Goal: Task Accomplishment & Management: Use online tool/utility

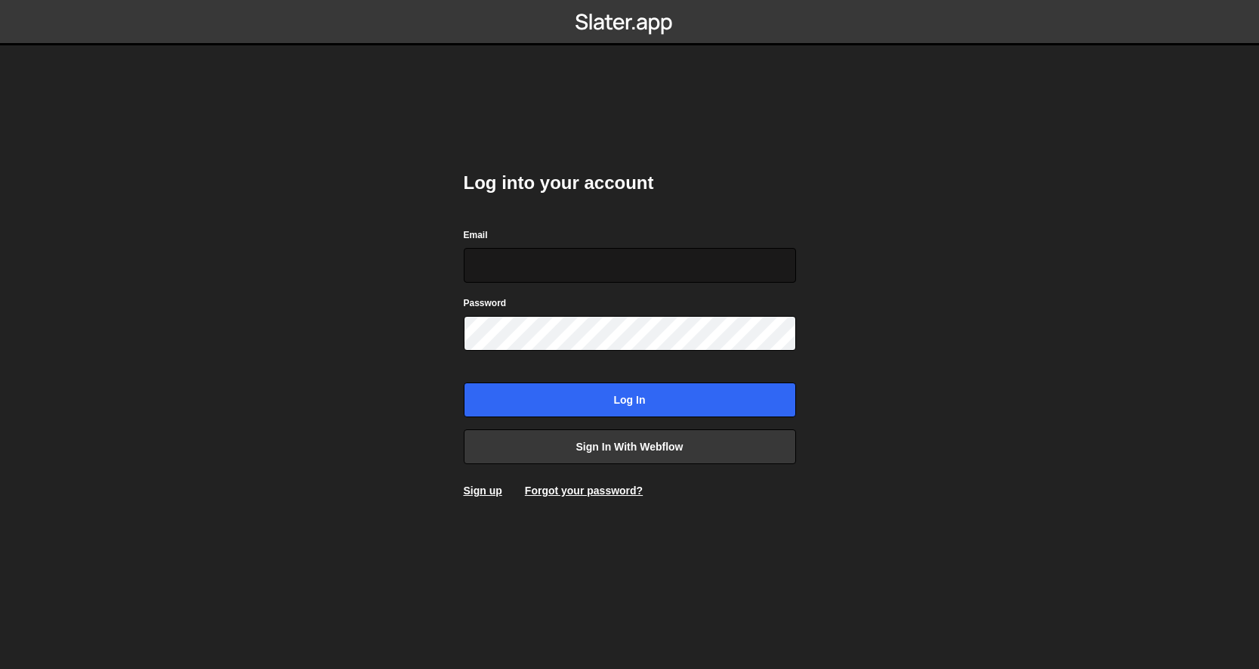
click at [584, 259] on input "Email" at bounding box center [630, 265] width 332 height 35
type input "[EMAIL_ADDRESS][DOMAIN_NAME]"
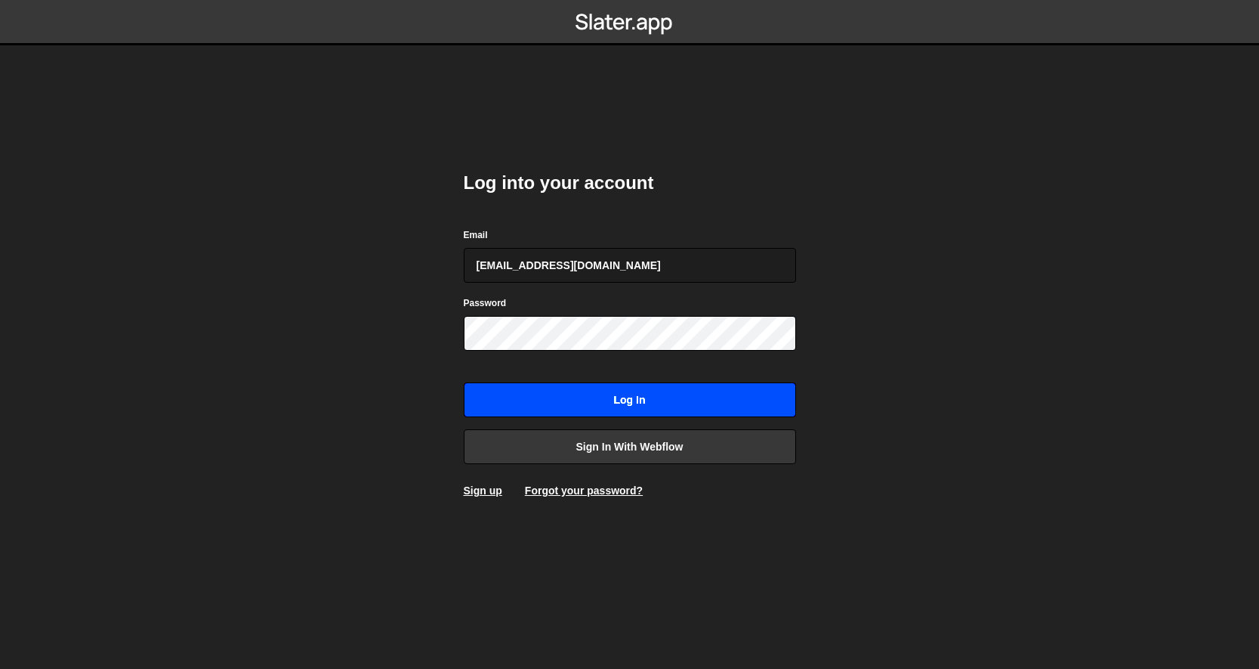
click at [623, 394] on input "Log in" at bounding box center [630, 399] width 332 height 35
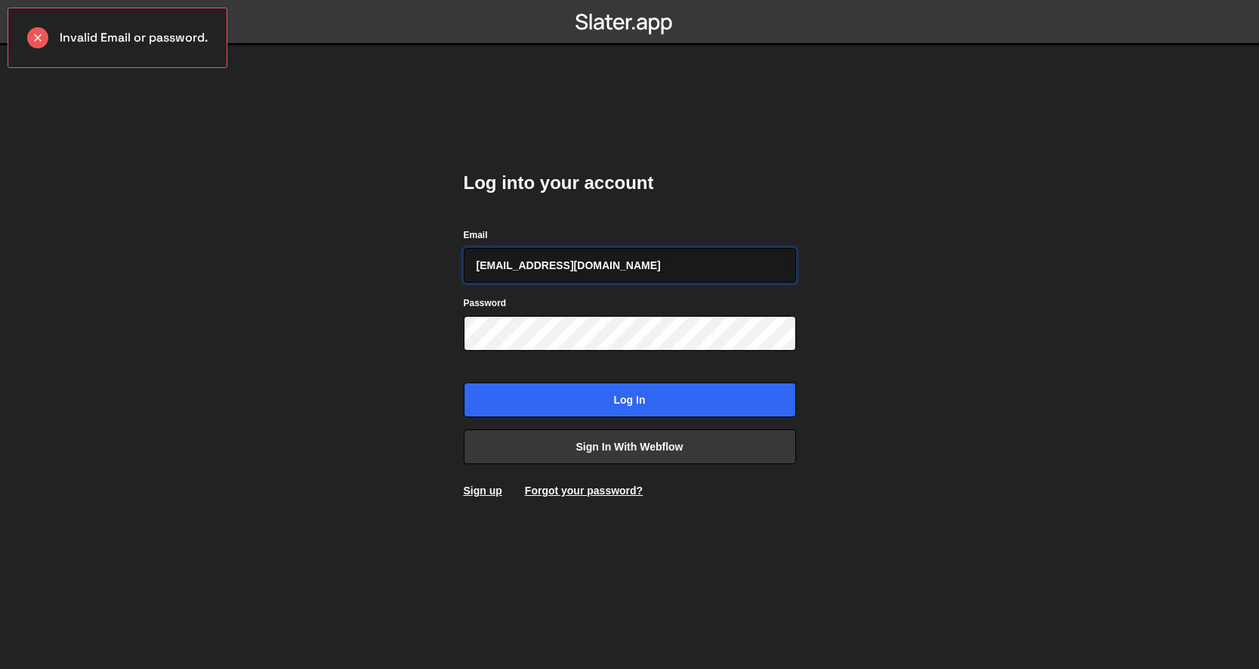
click at [585, 273] on input "jilotten@hotmail.com" at bounding box center [630, 265] width 332 height 35
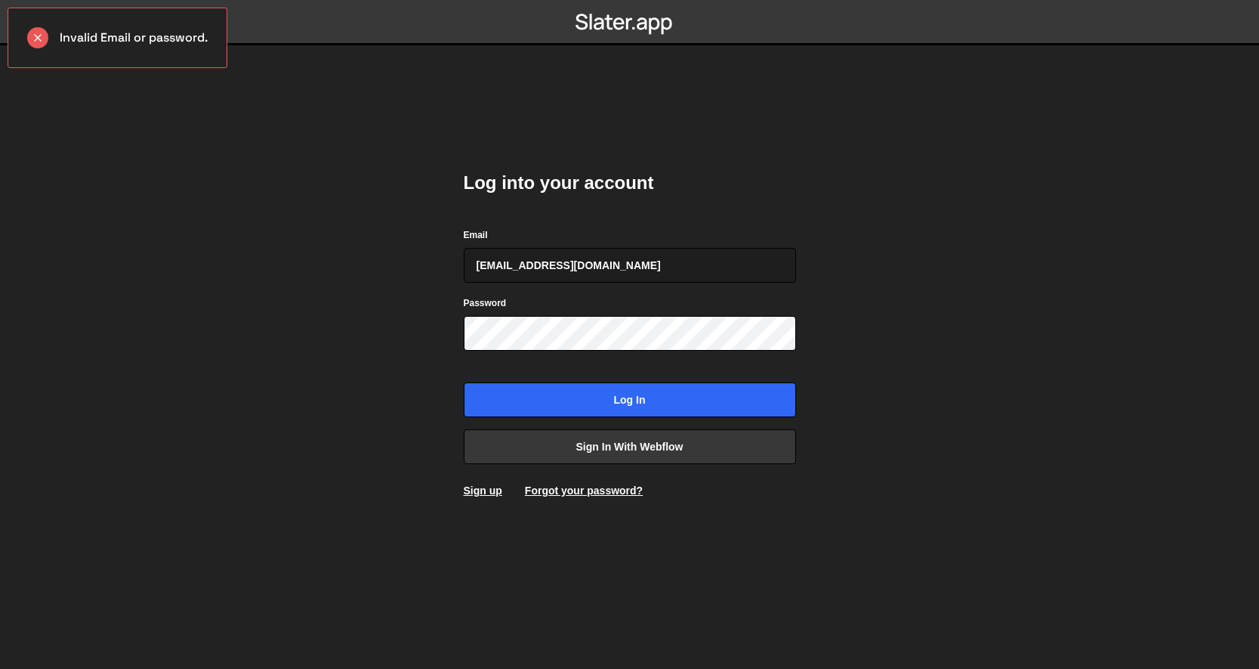
click at [419, 324] on body "Invalid Email or password. Log into your account Email jilotten@hotmail.com Pas…" at bounding box center [629, 334] width 1259 height 669
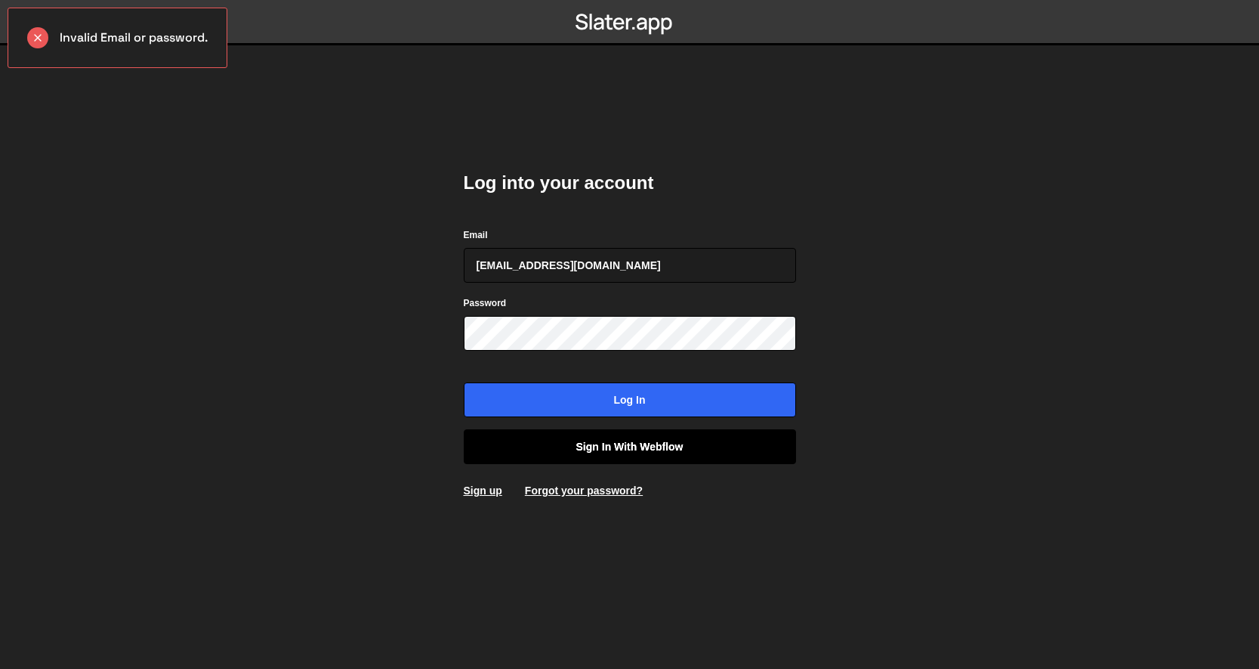
click at [582, 453] on link "Sign in with Webflow" at bounding box center [630, 446] width 332 height 35
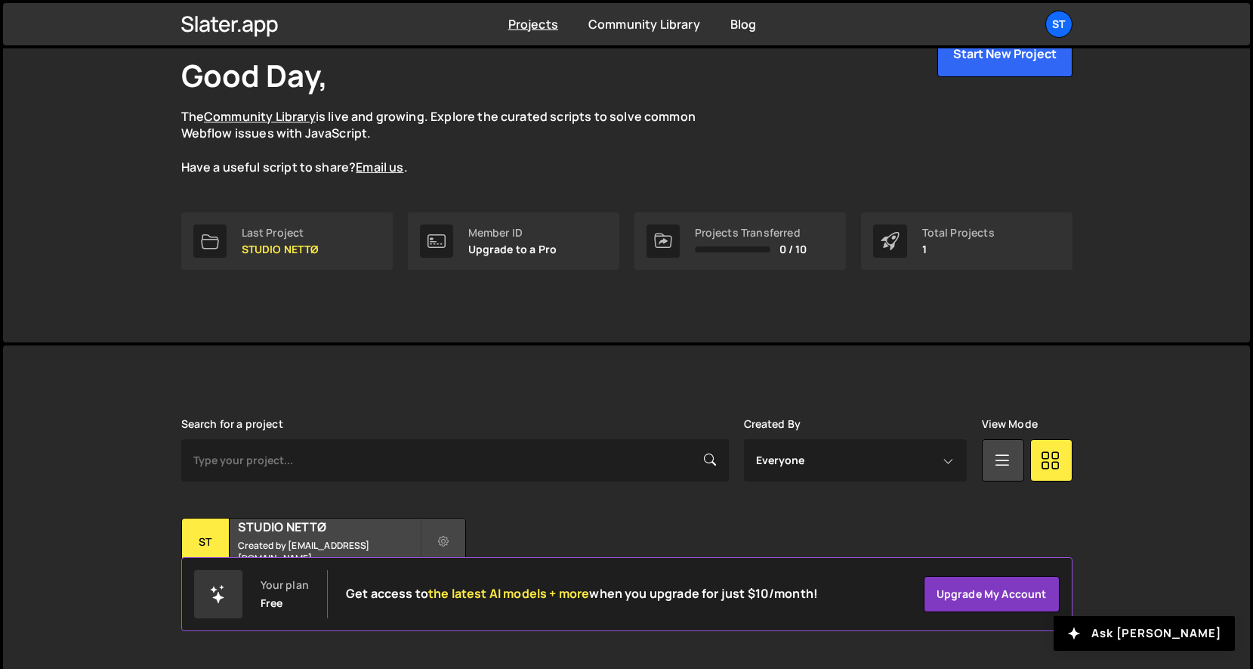
scroll to position [109, 0]
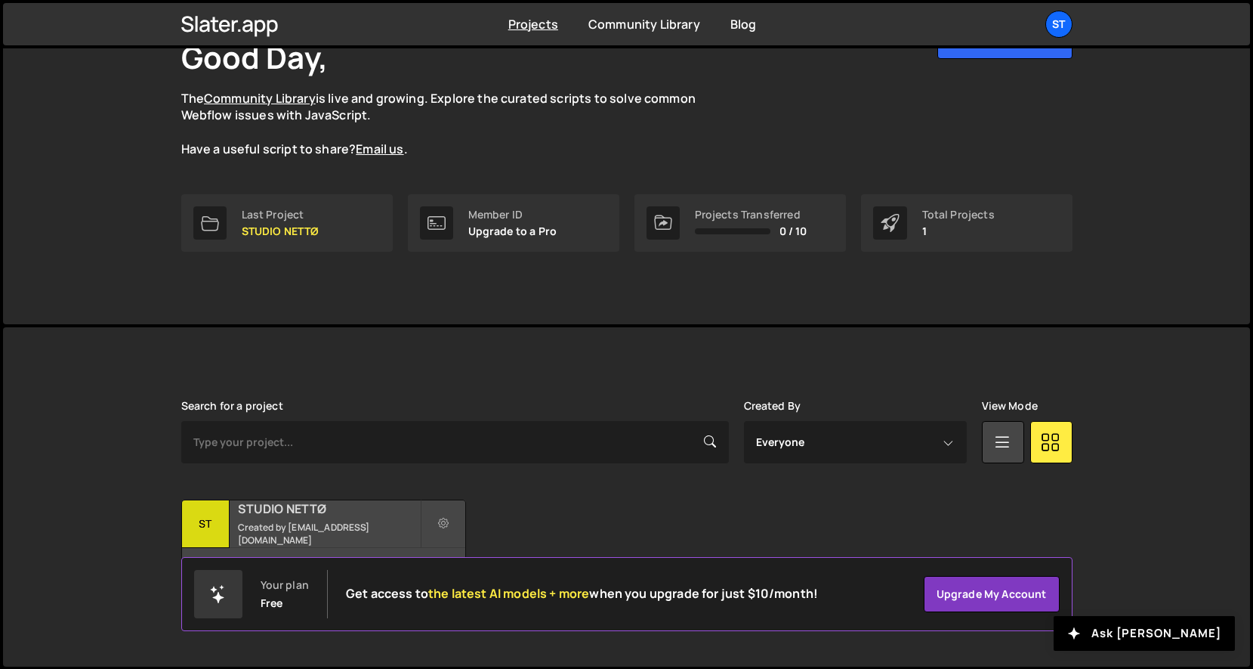
click at [366, 517] on h2 "STUDIO NETTØ" at bounding box center [329, 508] width 182 height 17
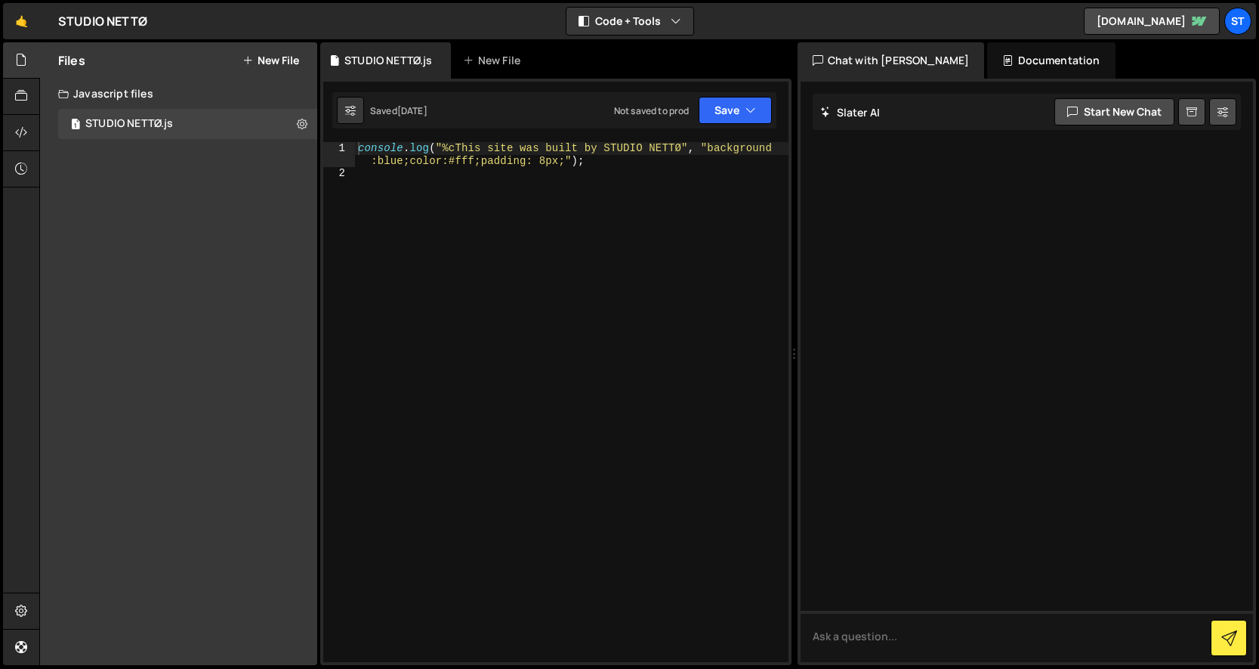
click at [489, 314] on div "console . log ( "%cThis site was built by STUDIO NETTØ" , "background :blue;col…" at bounding box center [572, 421] width 434 height 558
click at [189, 179] on div "Files New File Javascript files 1 STUDIO NETTØ.js 0 CSS files Copy share link E…" at bounding box center [178, 353] width 277 height 623
click at [1003, 57] on div "Documentation" at bounding box center [1051, 60] width 128 height 36
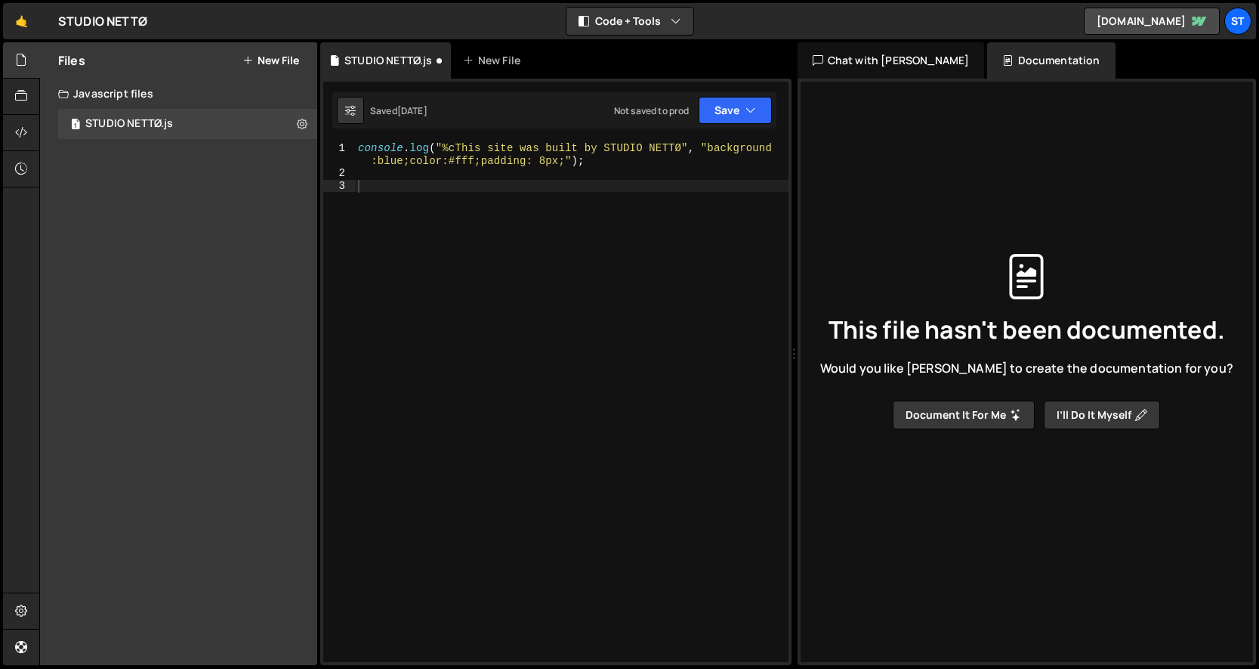
click at [907, 463] on div "This file hasn't been documented. Would you like Slater to create the documenta…" at bounding box center [1027, 341] width 429 height 617
click at [11, 126] on div at bounding box center [21, 133] width 37 height 36
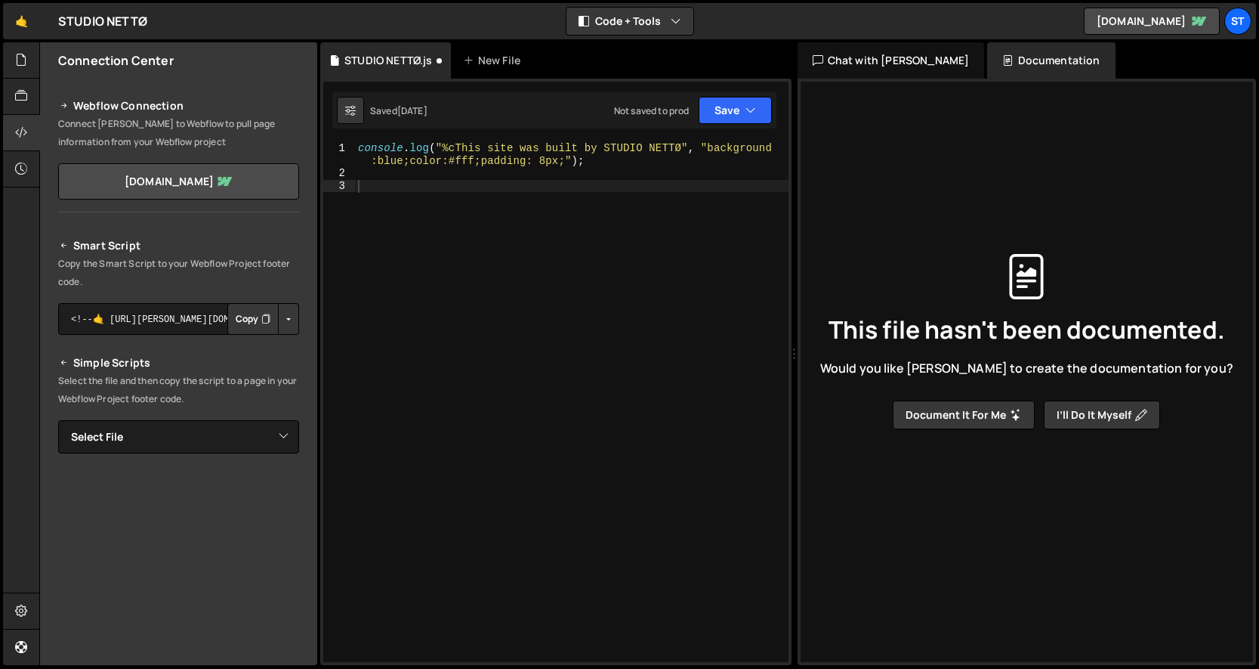
click at [248, 320] on button "Copy" at bounding box center [252, 319] width 51 height 32
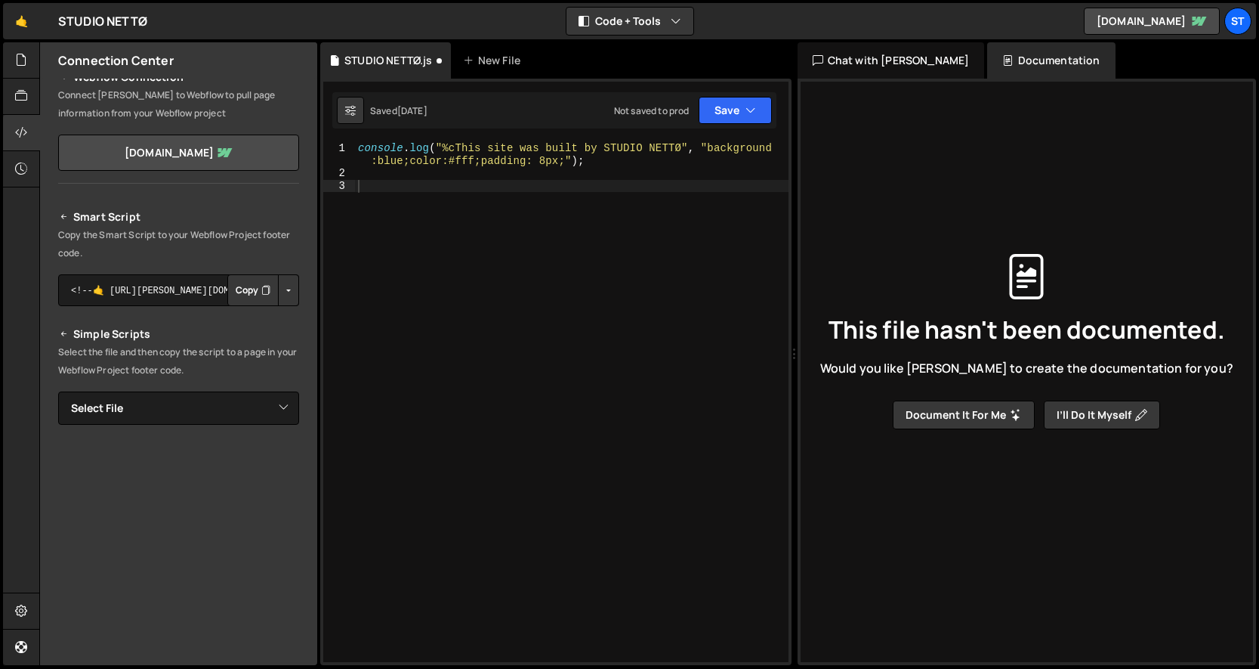
scroll to position [30, 0]
click at [159, 407] on select "Select File STUDIO NETTØ.js" at bounding box center [178, 406] width 241 height 33
select select "44260"
click at [58, 390] on select "Select File STUDIO NETTØ.js" at bounding box center [178, 406] width 241 height 33
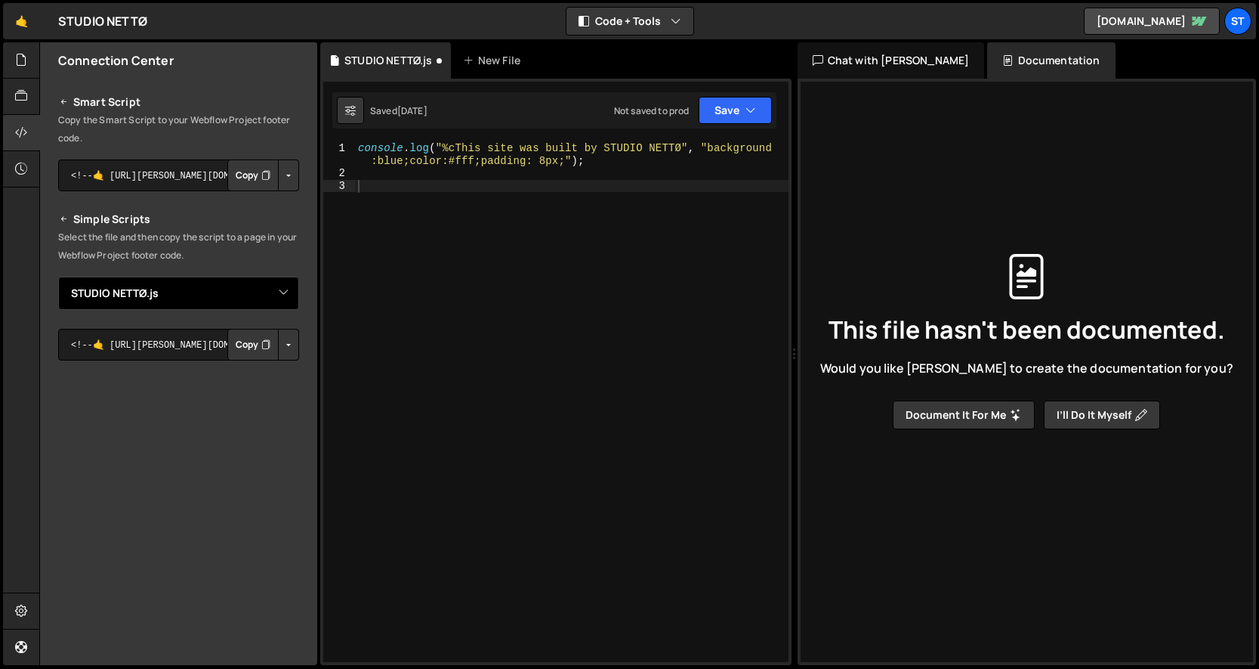
scroll to position [146, 0]
click at [245, 341] on button "Copy" at bounding box center [252, 342] width 51 height 32
click at [185, 283] on select "Select File STUDIO NETTØ.js" at bounding box center [178, 290] width 241 height 33
click at [58, 274] on select "Select File STUDIO NETTØ.js" at bounding box center [178, 290] width 241 height 33
click at [252, 354] on button "Copy" at bounding box center [252, 342] width 51 height 32
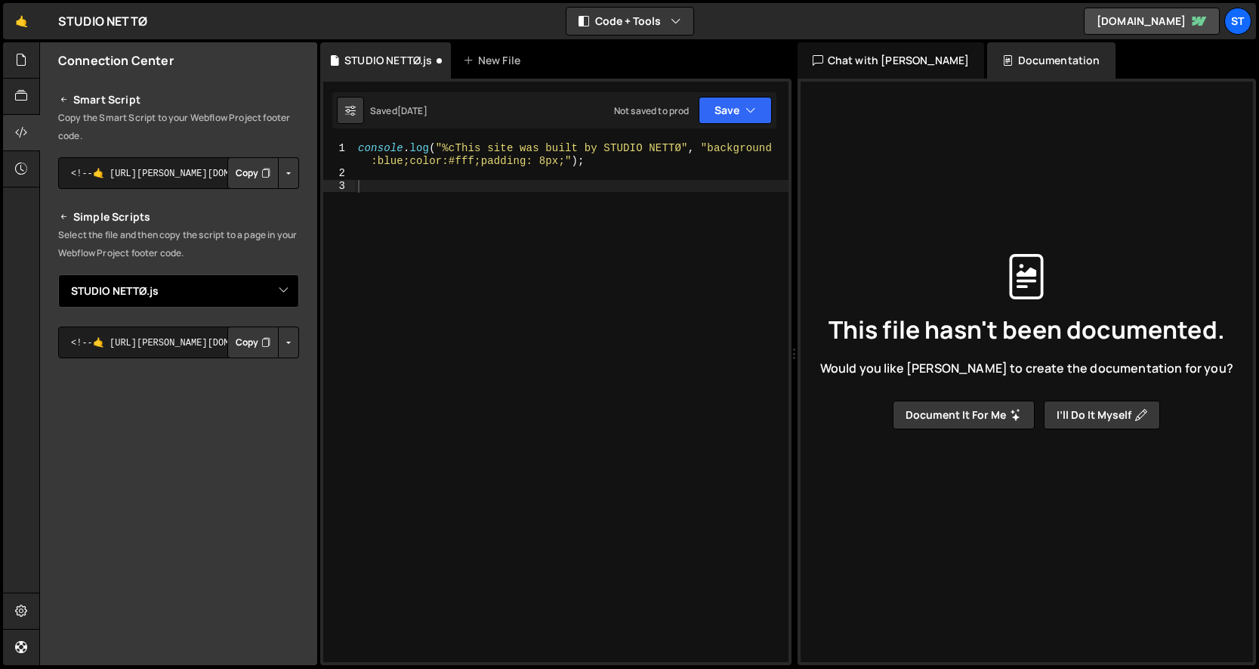
scroll to position [184, 0]
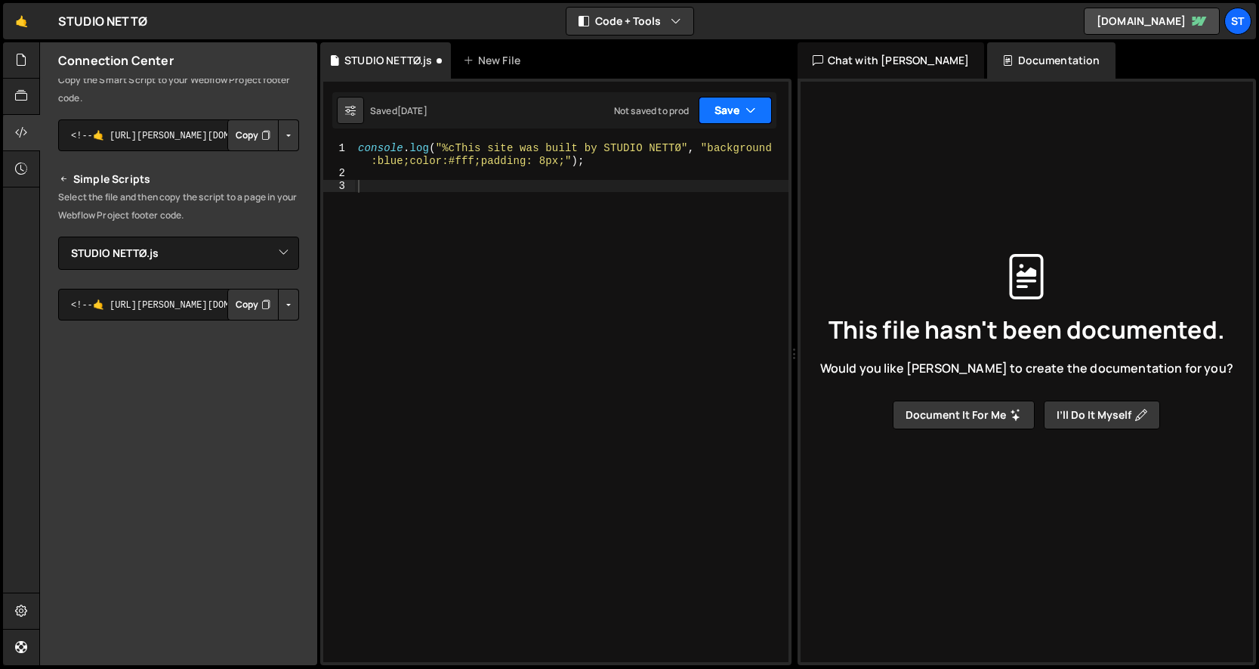
click at [734, 107] on button "Save" at bounding box center [735, 110] width 73 height 27
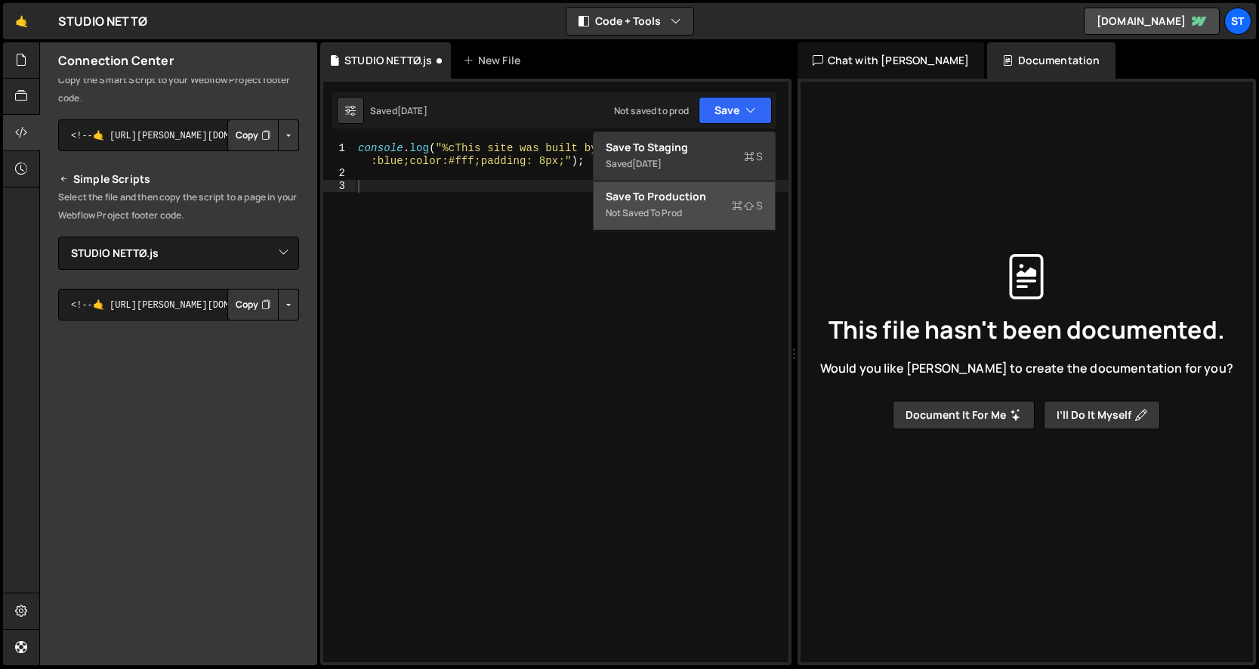
click at [663, 206] on div "Not saved to prod" at bounding box center [684, 213] width 157 height 18
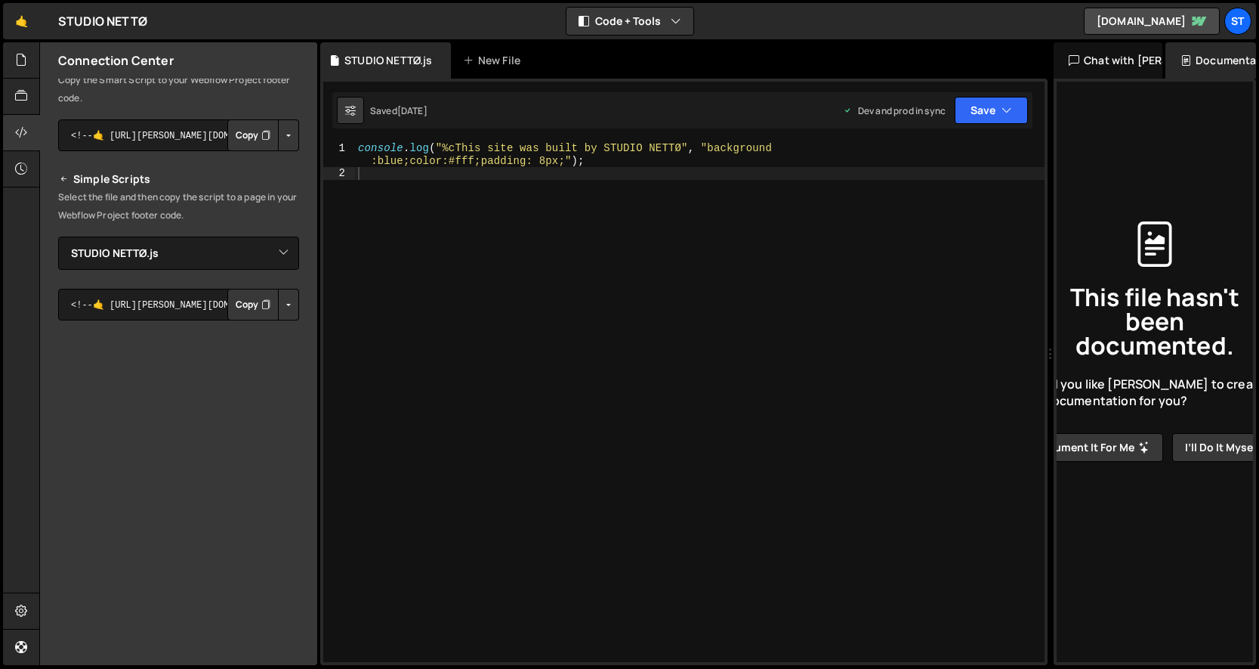
drag, startPoint x: 794, startPoint y: 194, endPoint x: 1042, endPoint y: 167, distance: 249.3
click at [1042, 167] on div "Files New File Javascript files 1 STUDIO NETTØ.js 0 CSS files Copy share link E…" at bounding box center [649, 353] width 1220 height 623
click at [16, 63] on icon at bounding box center [21, 59] width 12 height 17
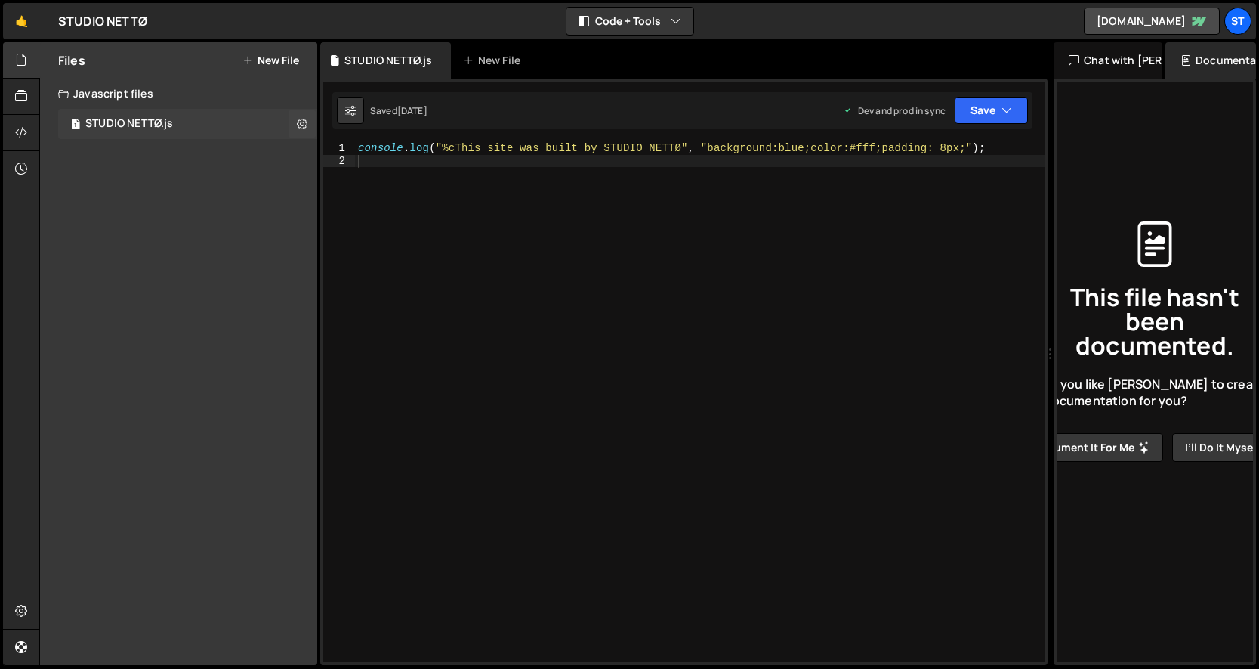
click at [128, 125] on div "STUDIO NETTØ.js" at bounding box center [129, 124] width 88 height 14
drag, startPoint x: 317, startPoint y: 224, endPoint x: 187, endPoint y: 223, distance: 129.2
click at [187, 223] on div "Files New File Javascript files 1 STUDIO NETTØ.js 0 CSS files Copy share link E…" at bounding box center [178, 353] width 277 height 623
click at [698, 221] on div "console . log ( "%cThis site was built by STUDIO NETTØ" , "background:blue;colo…" at bounding box center [700, 414] width 690 height 545
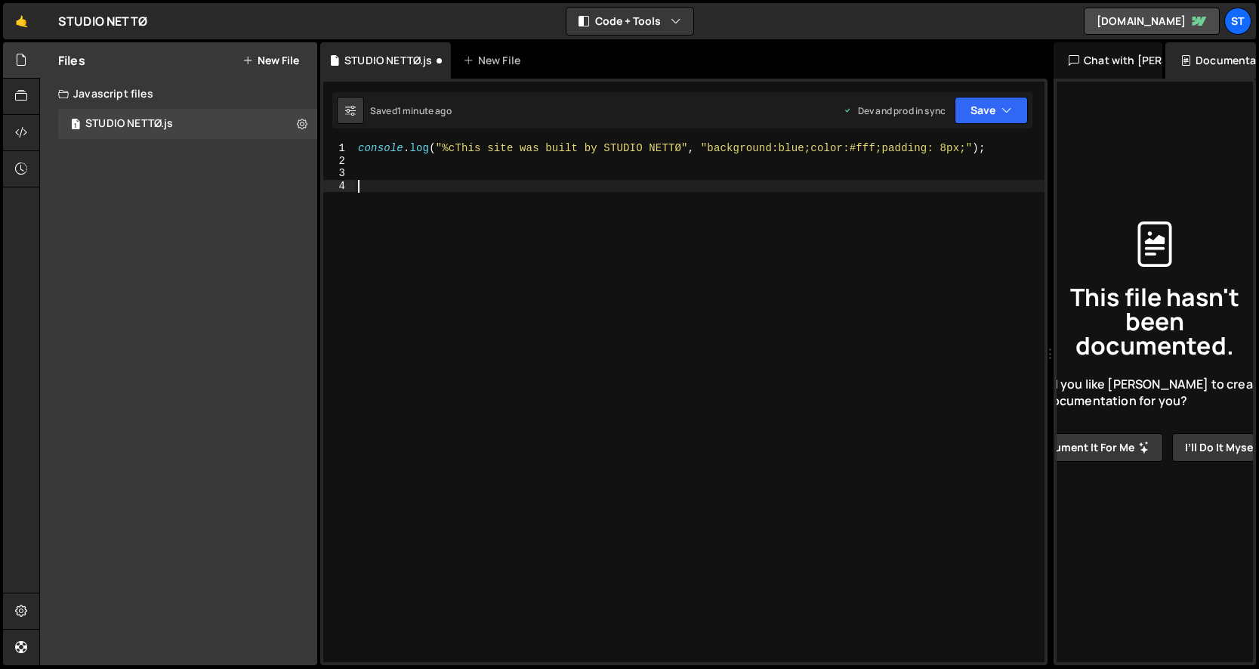
paste textarea "});"
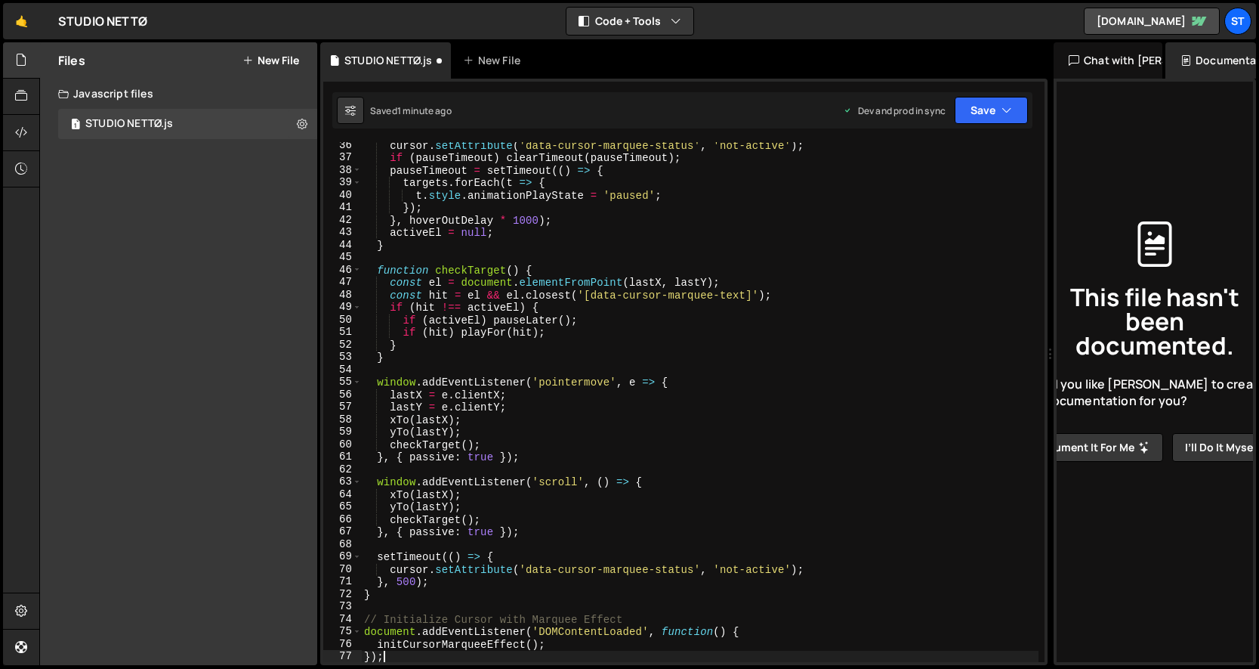
scroll to position [0, 0]
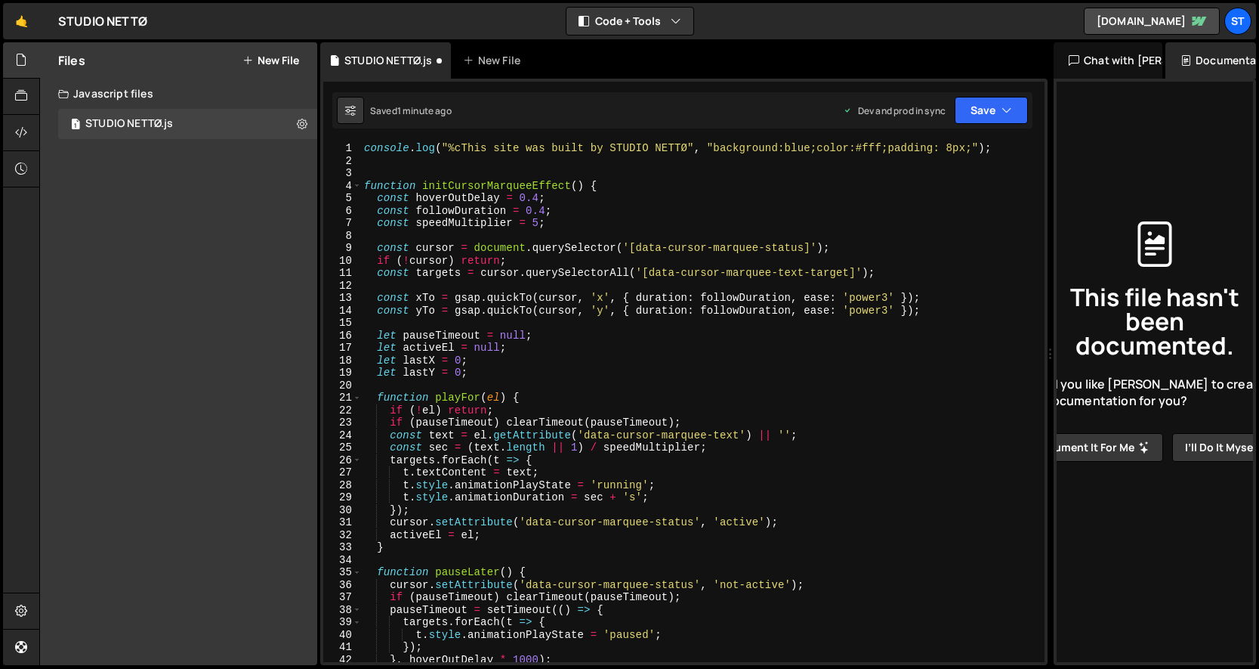
type textarea "});"
click at [988, 97] on button "Save" at bounding box center [991, 110] width 73 height 27
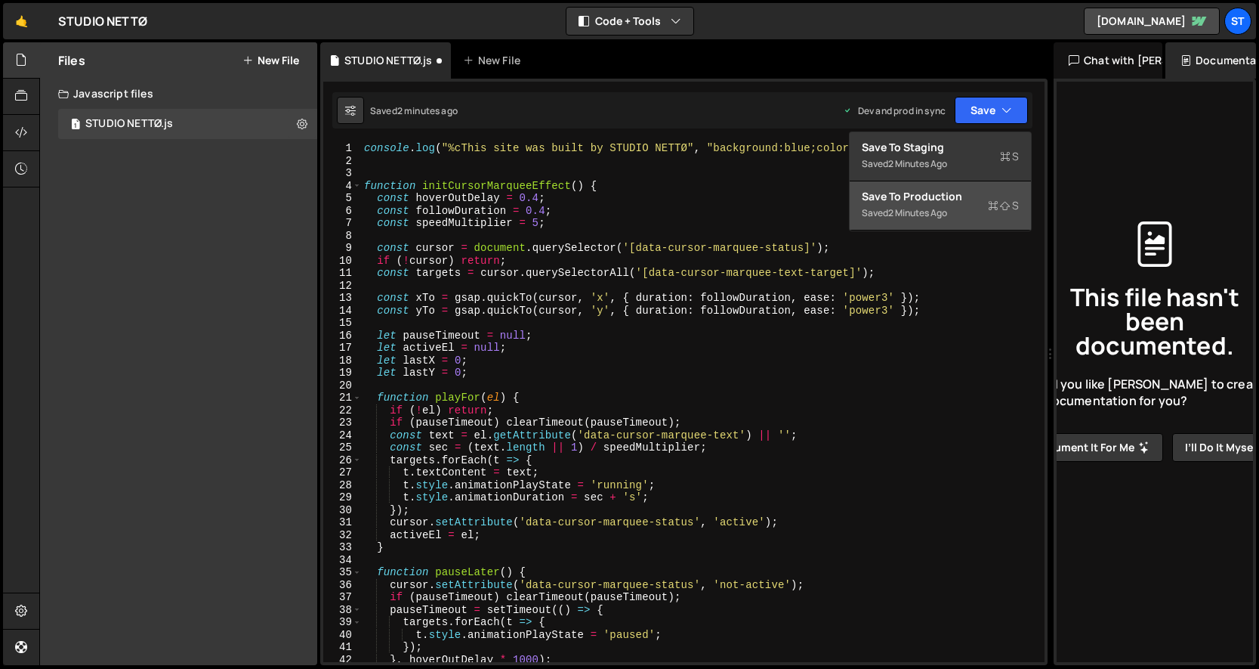
click at [943, 189] on div "Save to Production S" at bounding box center [940, 196] width 157 height 15
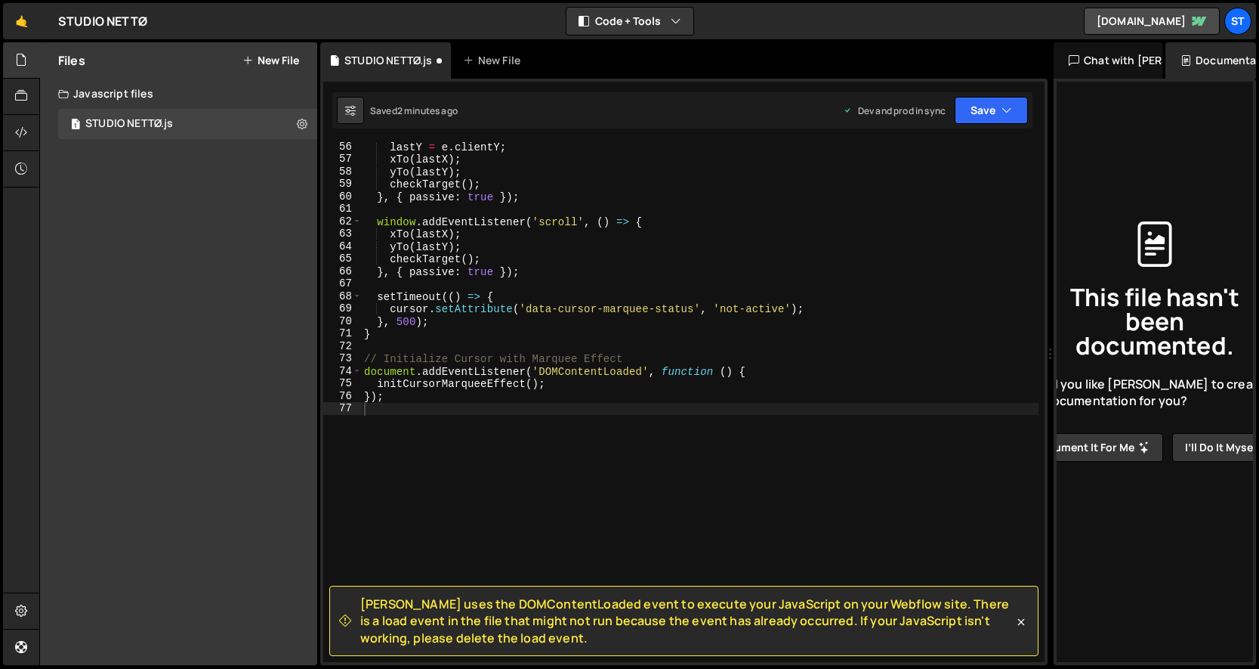
scroll to position [688, 0]
click at [14, 138] on div at bounding box center [21, 133] width 37 height 36
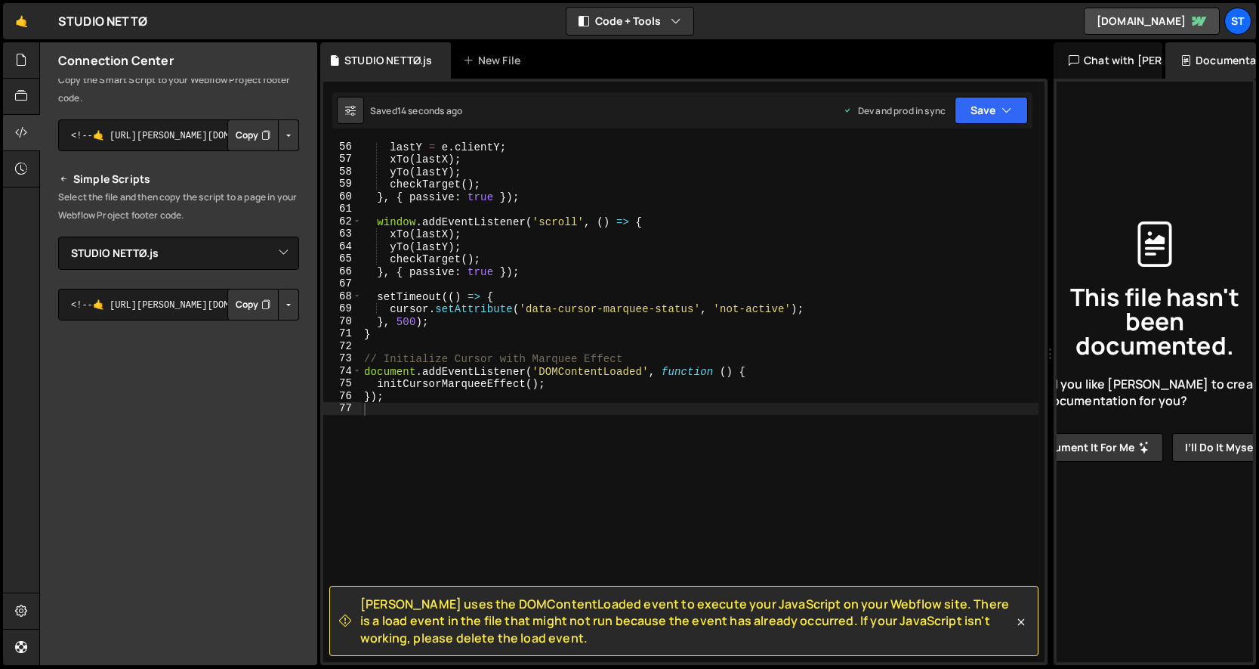
click at [252, 134] on button "Copy" at bounding box center [252, 135] width 51 height 32
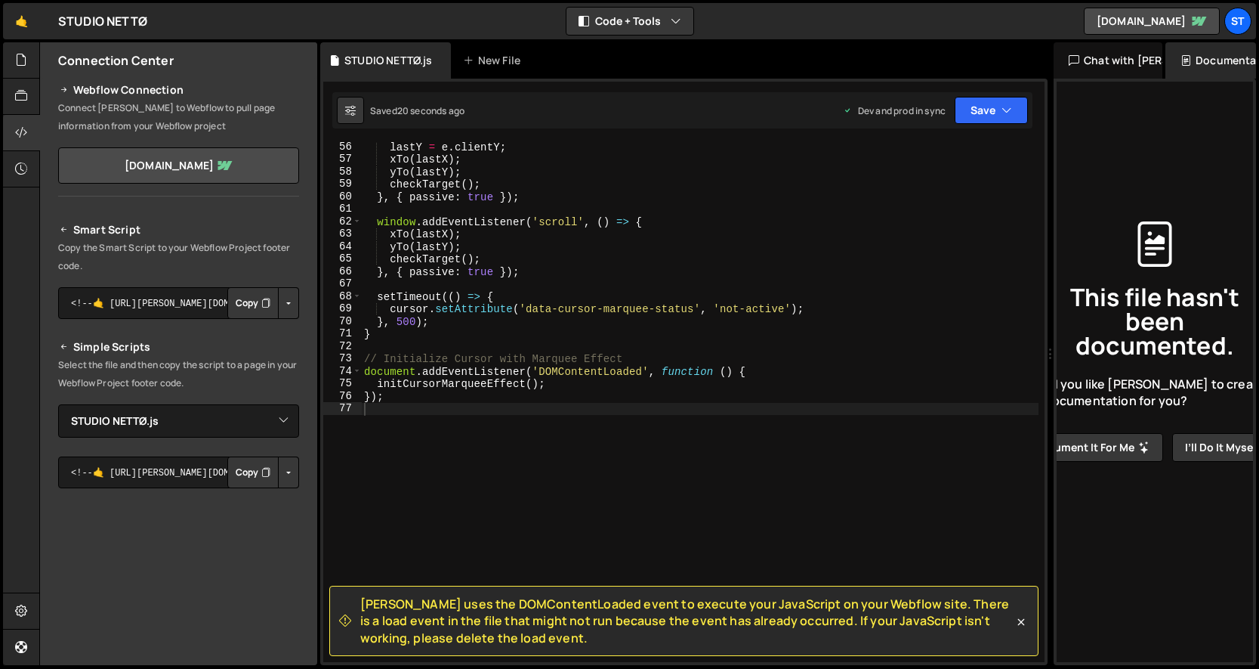
scroll to position [0, 0]
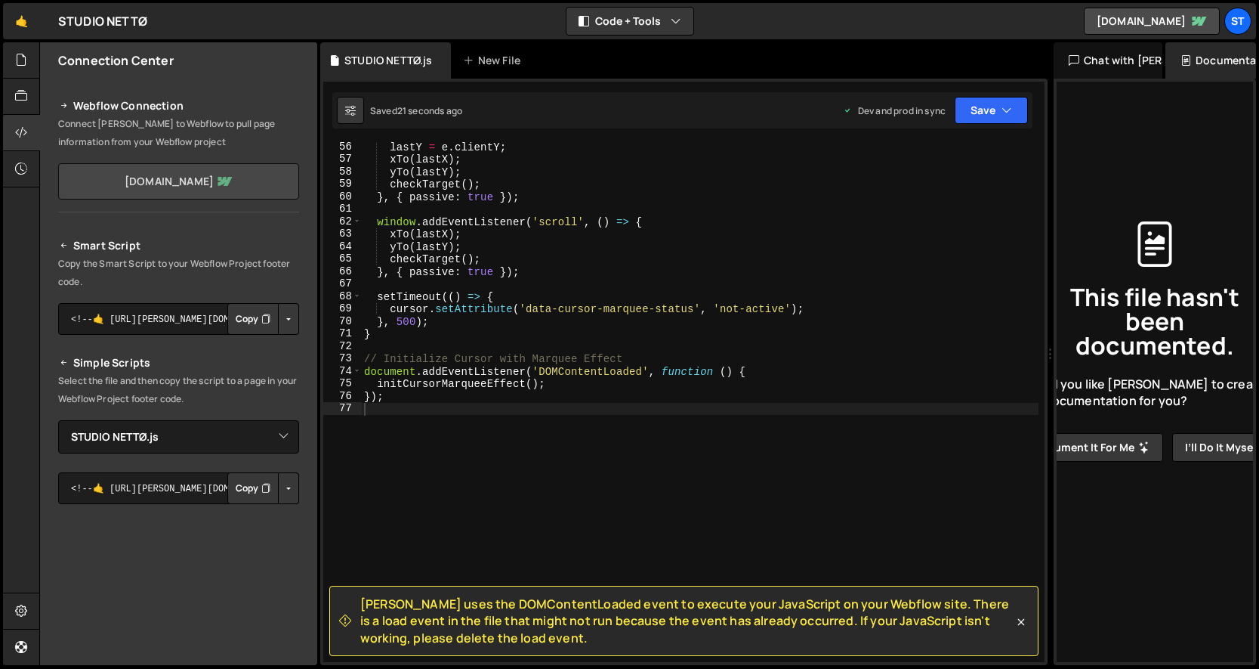
click at [191, 178] on link "studio-netto.webflow.io" at bounding box center [178, 181] width 241 height 36
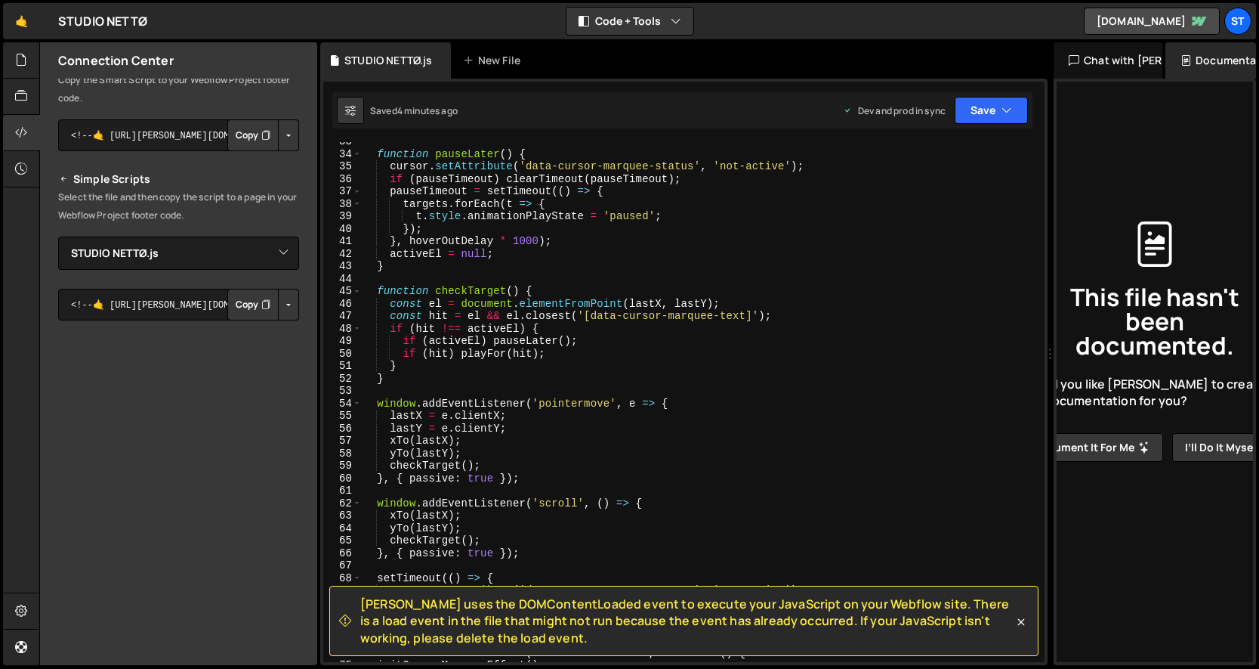
scroll to position [694, 0]
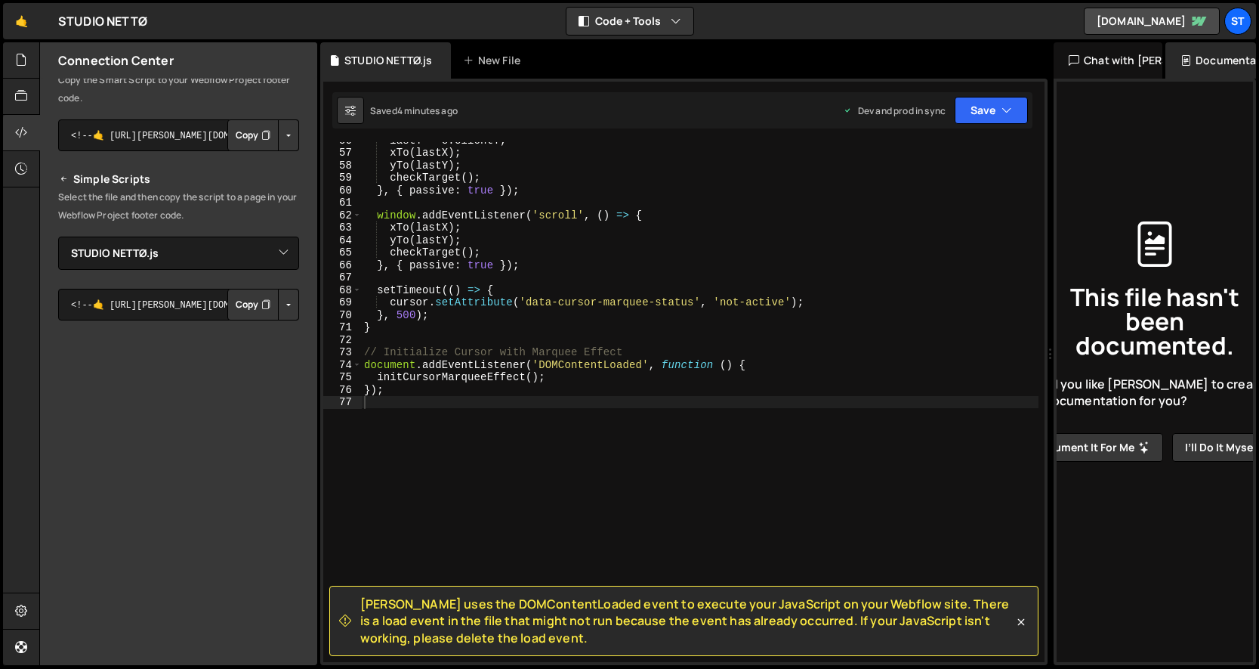
click at [574, 419] on div "lastY = e . clientY ; xTo ( lastX ) ; yTo ( lastY ) ; checkTarget ( ) ; } , { p…" at bounding box center [700, 406] width 678 height 545
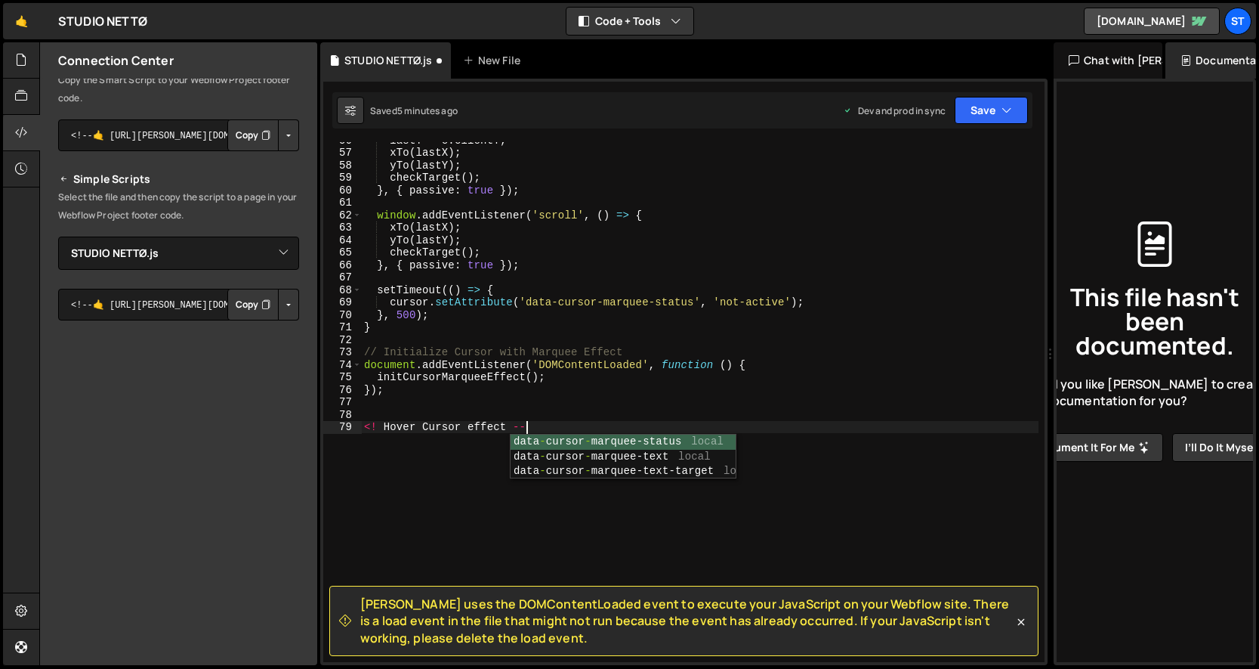
scroll to position [0, 11]
click at [376, 426] on div "lastY = e . clientY ; xTo ( lastX ) ; yTo ( lastY ) ; checkTarget ( ) ; } , { p…" at bounding box center [700, 406] width 678 height 545
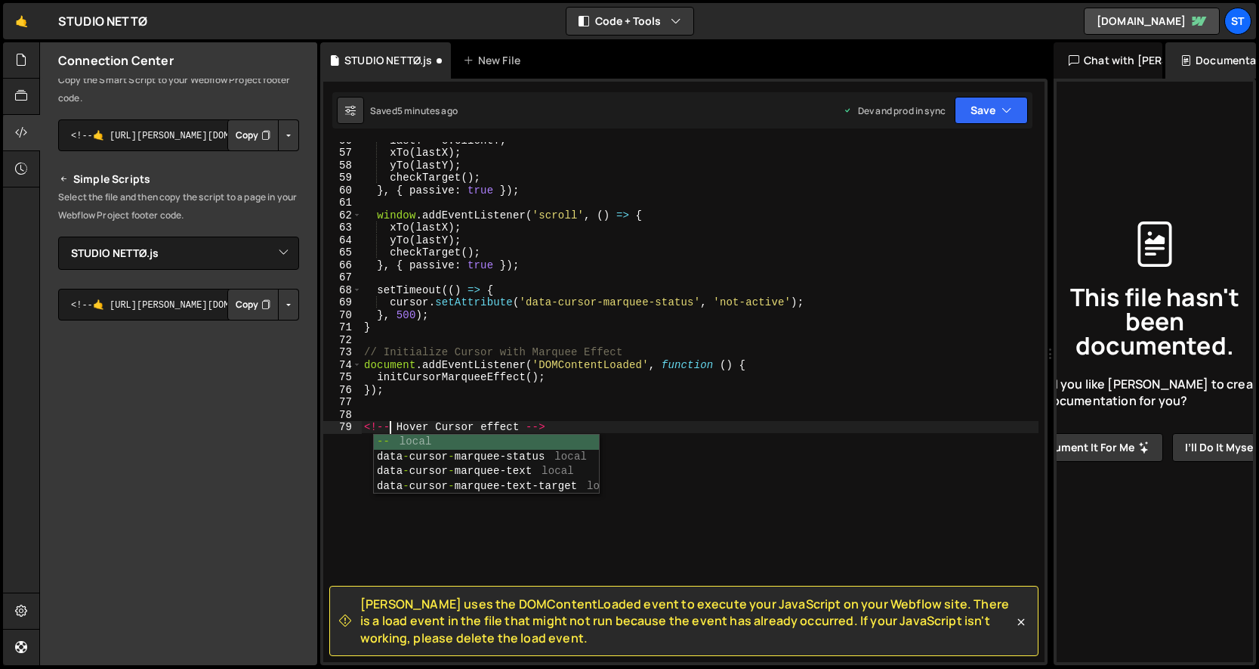
click at [641, 395] on div "lastY = e . clientY ; xTo ( lastX ) ; yTo ( lastY ) ; checkTarget ( ) ; } , { p…" at bounding box center [700, 406] width 678 height 545
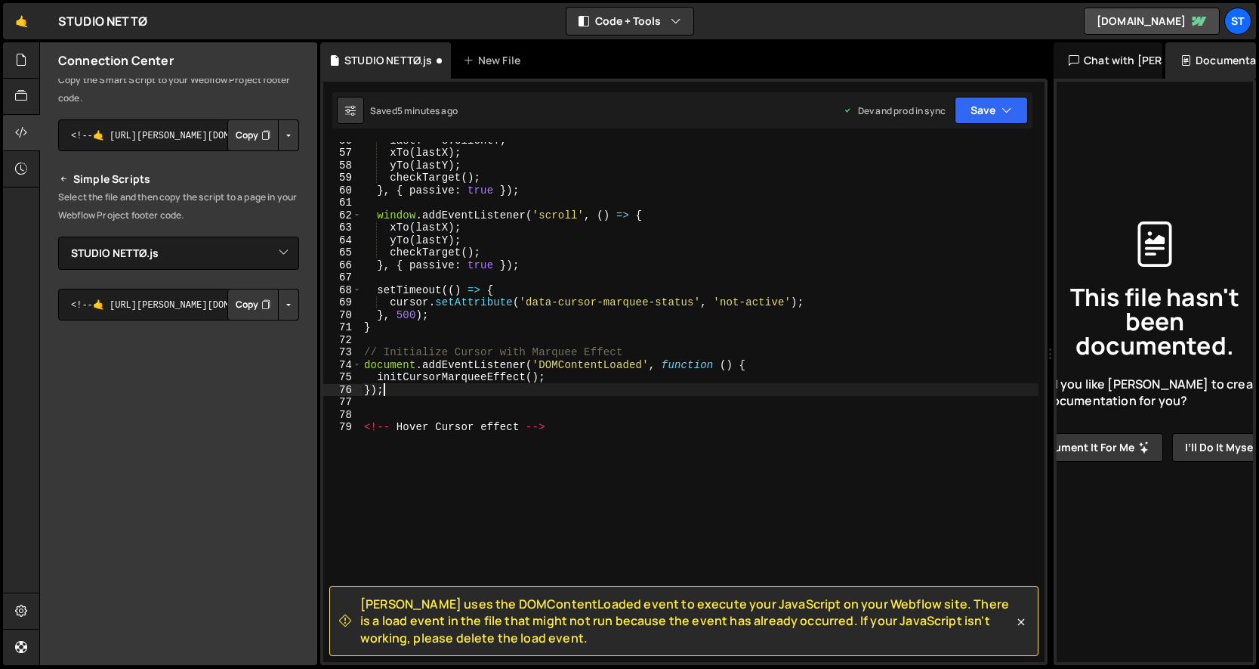
click at [398, 425] on div "lastY = e . clientY ; xTo ( lastX ) ; yTo ( lastY ) ; checkTarget ( ) ; } , { p…" at bounding box center [700, 406] width 678 height 545
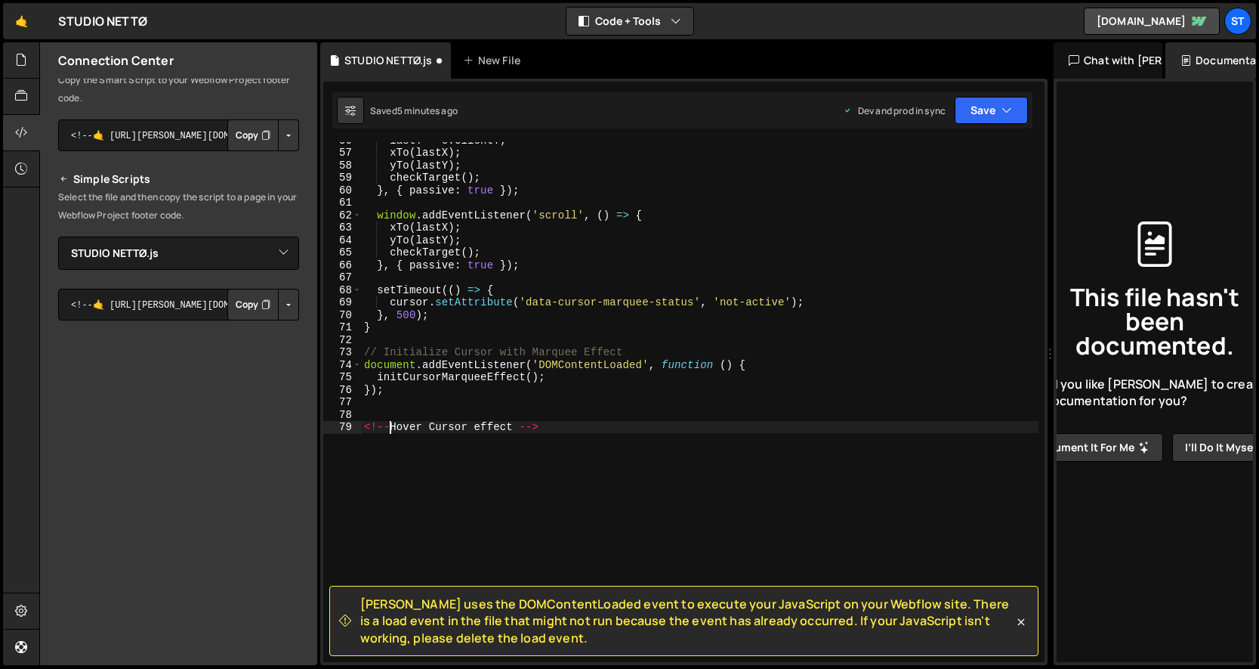
click at [520, 425] on div "lastY = e . clientY ; xTo ( lastX ) ; yTo ( lastY ) ; checkTarget ( ) ; } , { p…" at bounding box center [700, 406] width 678 height 545
drag, startPoint x: 386, startPoint y: 425, endPoint x: 348, endPoint y: 425, distance: 38.5
click at [348, 425] on div "<!--Hover Cursor effect--> 56 57 58 59 60 61 62 63 64 65 66 67 68 69 70 71 72 7…" at bounding box center [684, 402] width 722 height 520
click at [561, 430] on div "lastY = e . clientY ; xTo ( lastX ) ; yTo ( lastY ) ; checkTarget ( ) ; } , { p…" at bounding box center [700, 406] width 678 height 545
type textarea "// Hover Cursor effect //"
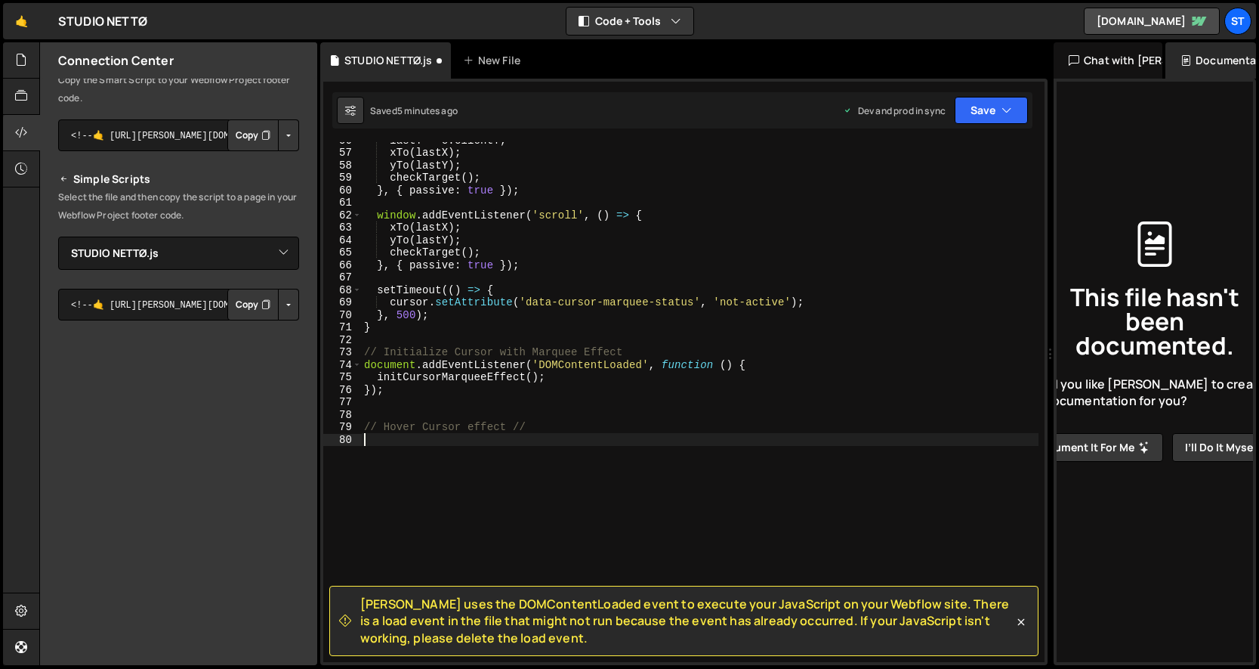
scroll to position [0, 0]
paste textarea "});"
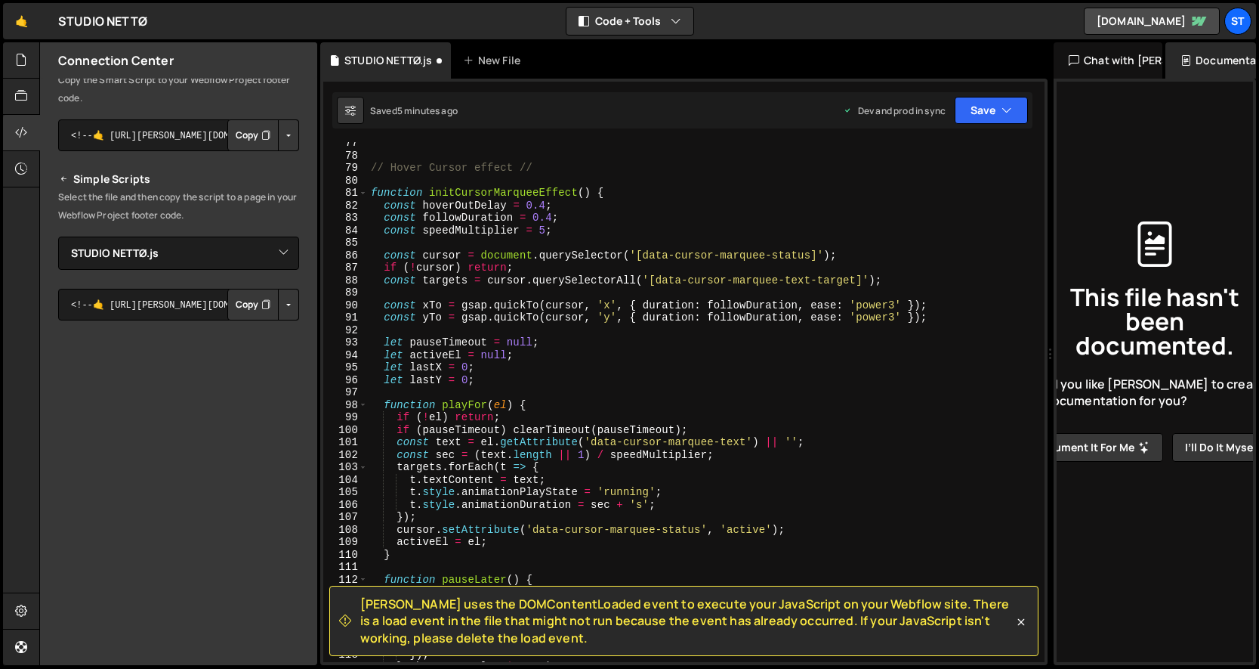
scroll to position [951, 0]
type textarea "});"
click at [998, 113] on button "Save" at bounding box center [991, 110] width 73 height 27
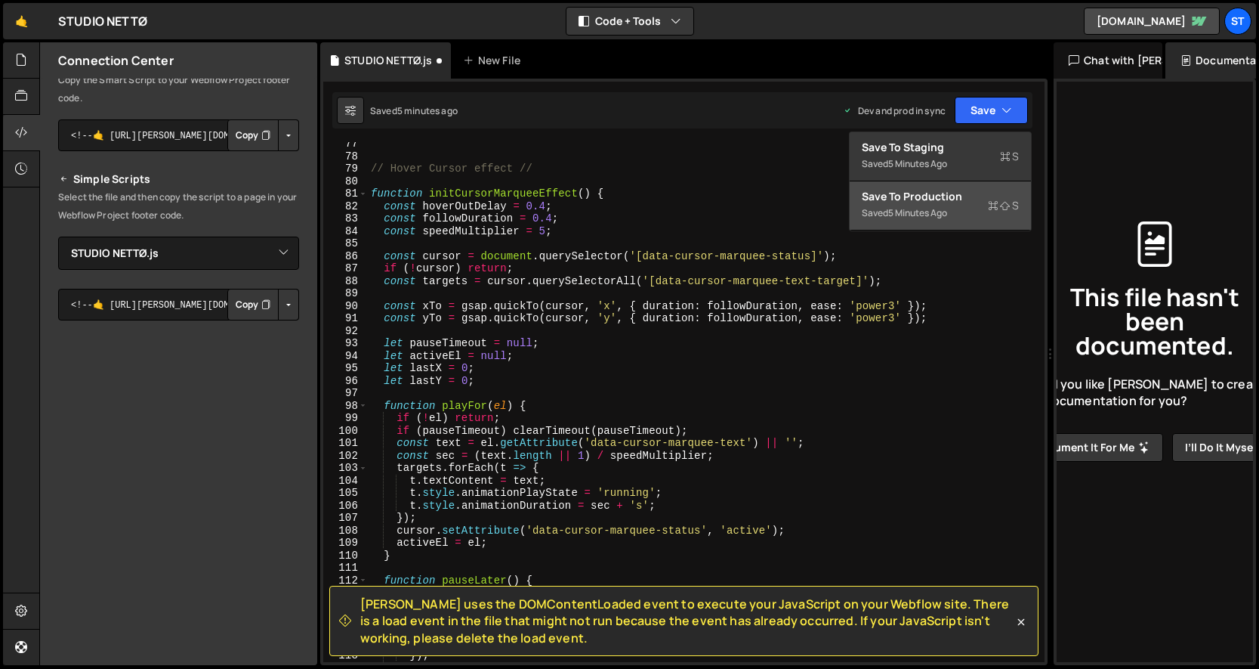
click at [946, 206] on div "5 minutes ago" at bounding box center [917, 212] width 59 height 13
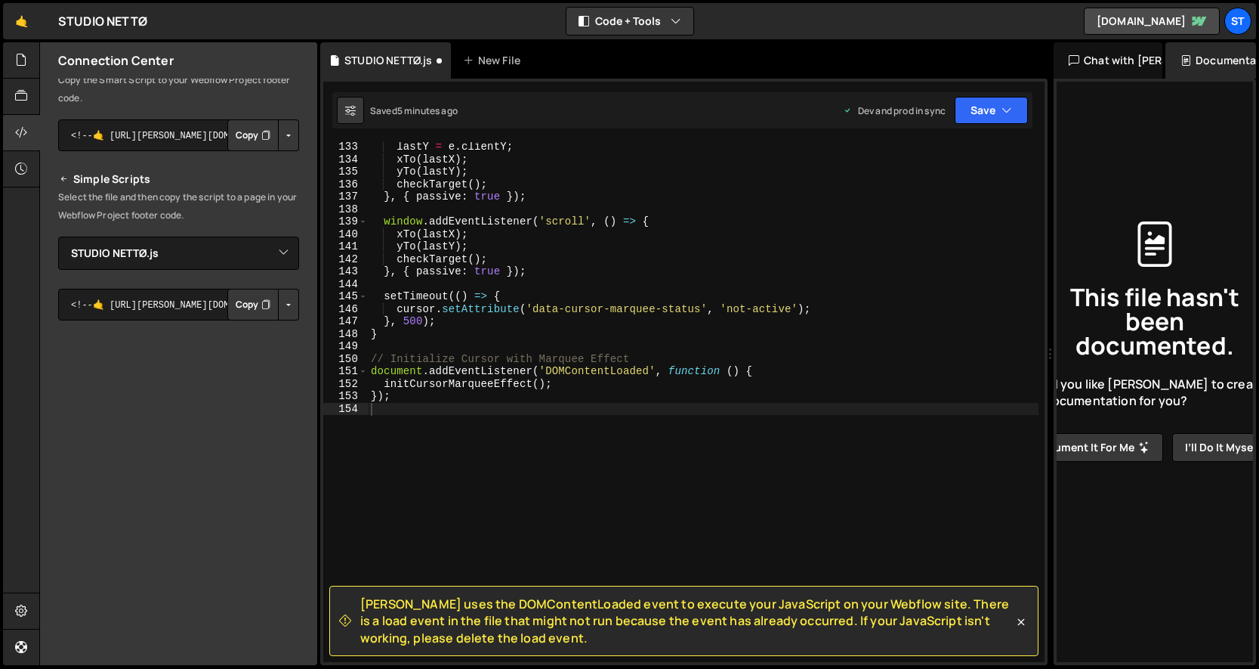
scroll to position [1647, 0]
click at [830, 212] on div "lastY = e . clientY ; xTo ( lastX ) ; yTo ( lastY ) ; checkTarget ( ) ; } , { p…" at bounding box center [703, 413] width 671 height 545
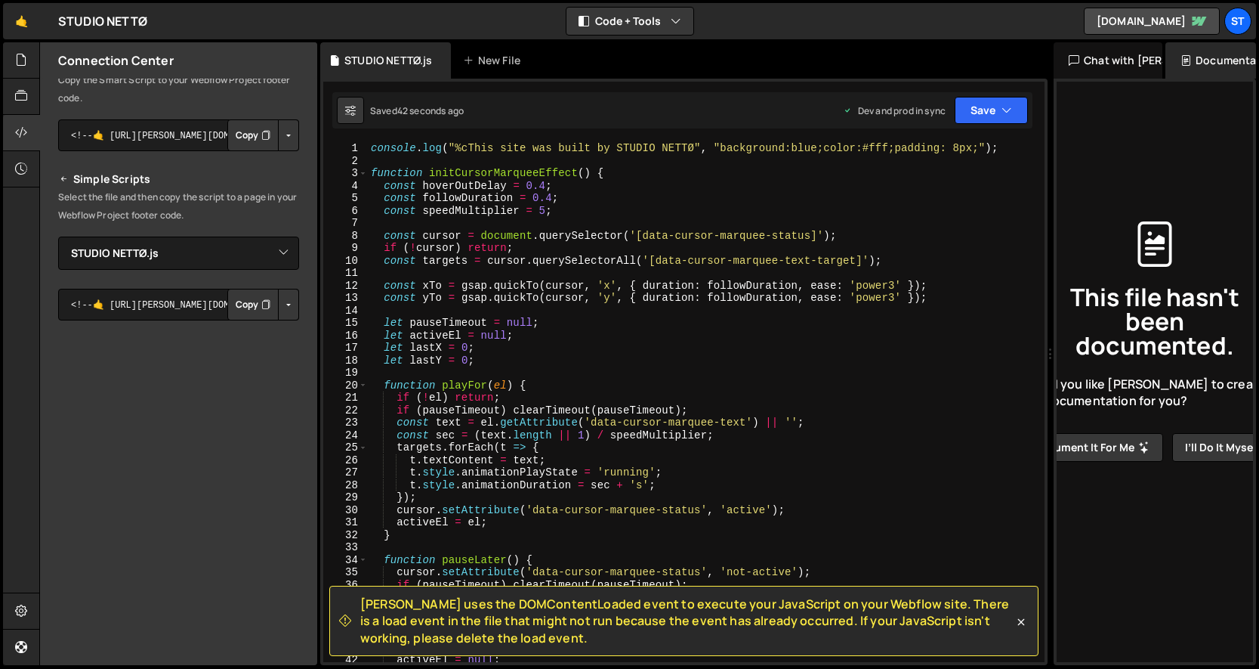
scroll to position [0, 0]
click at [749, 308] on div "console . log ( "%cThis site was built by STUDIO NETTØ" , "background:blue;colo…" at bounding box center [703, 414] width 671 height 545
type textarea "});"
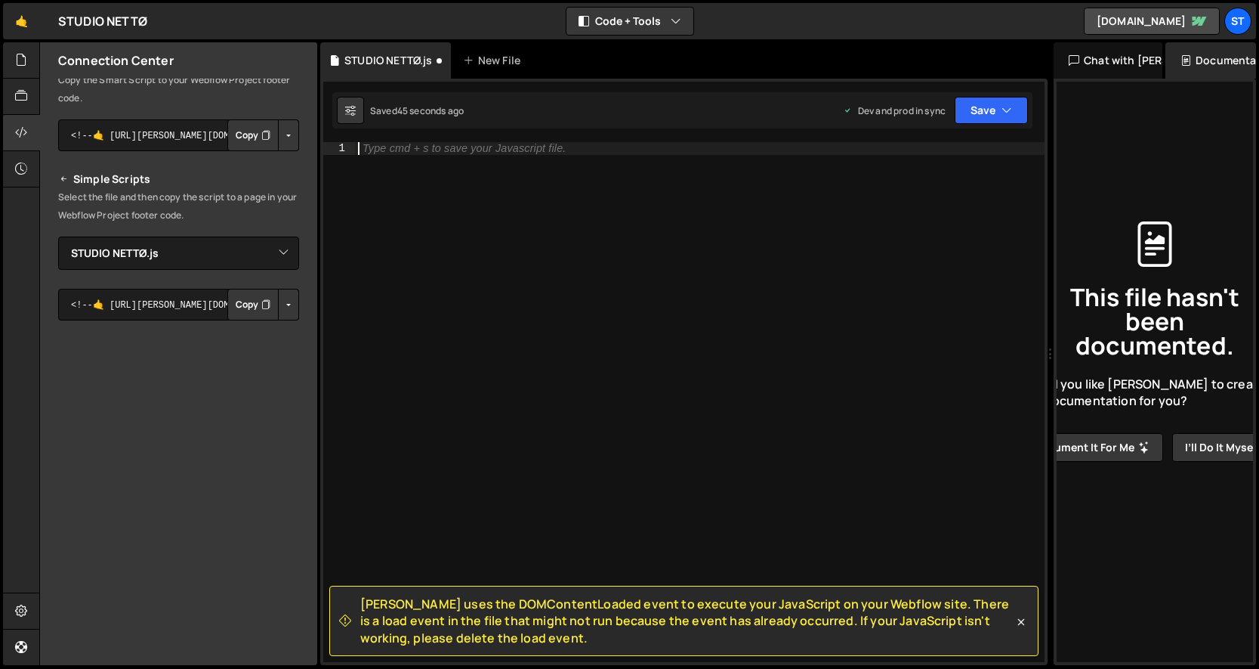
paste textarea "});"
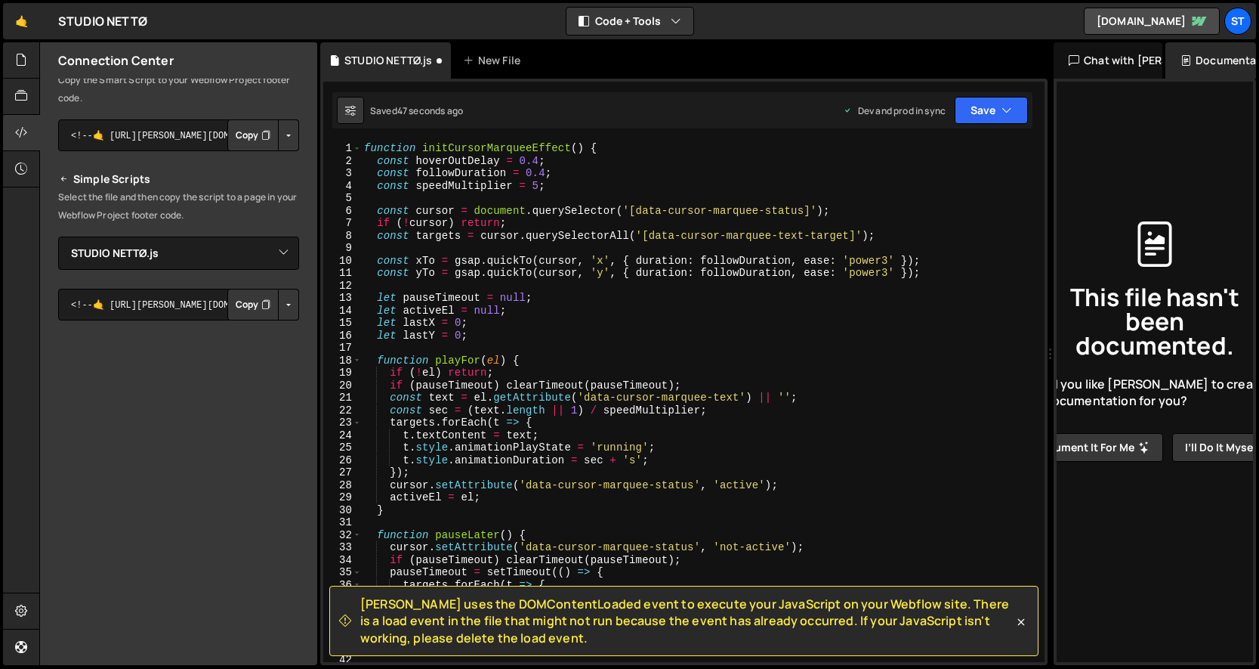
click at [365, 145] on div "function initCursorMarqueeEffect ( ) { const hoverOutDelay = 0.4 ; const follow…" at bounding box center [700, 414] width 678 height 545
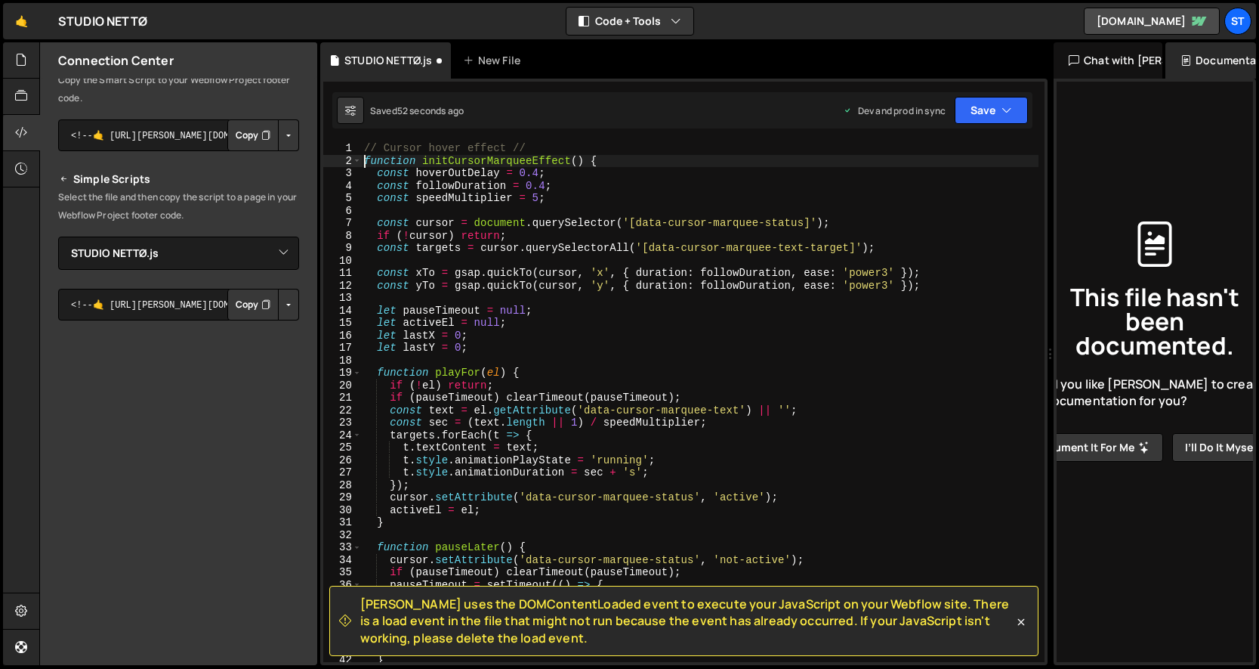
scroll to position [0, 1]
type textarea "function initCursorMarqueeEffect() {"
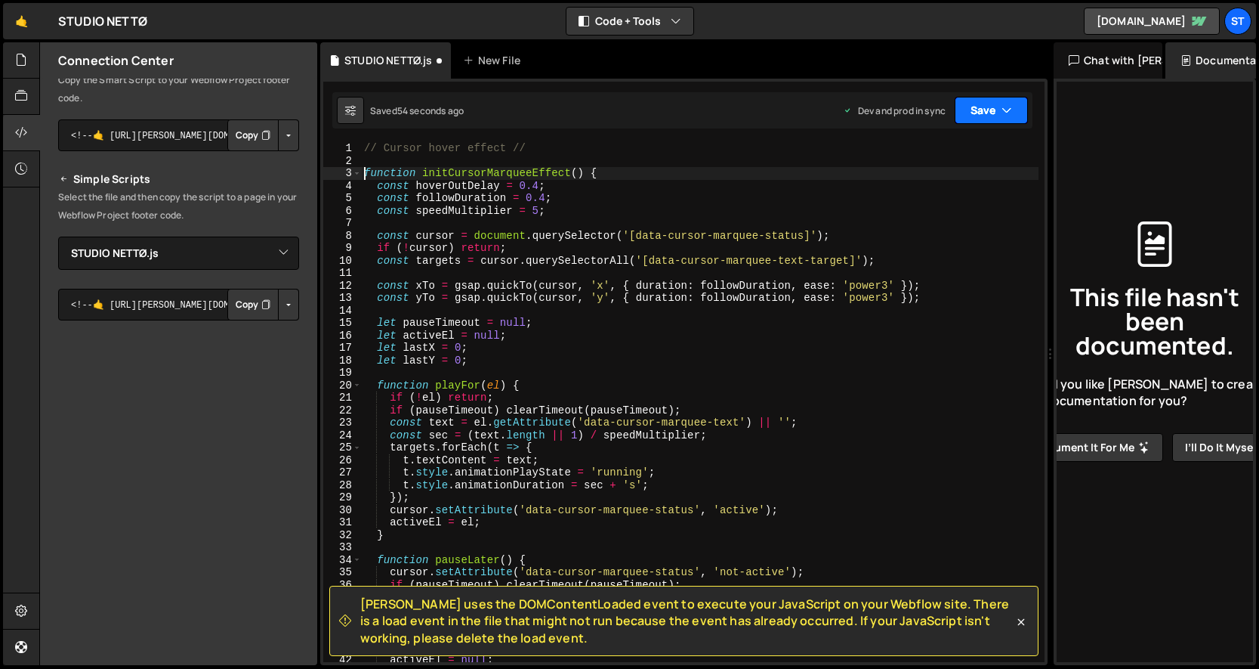
click at [992, 102] on button "Save" at bounding box center [991, 110] width 73 height 27
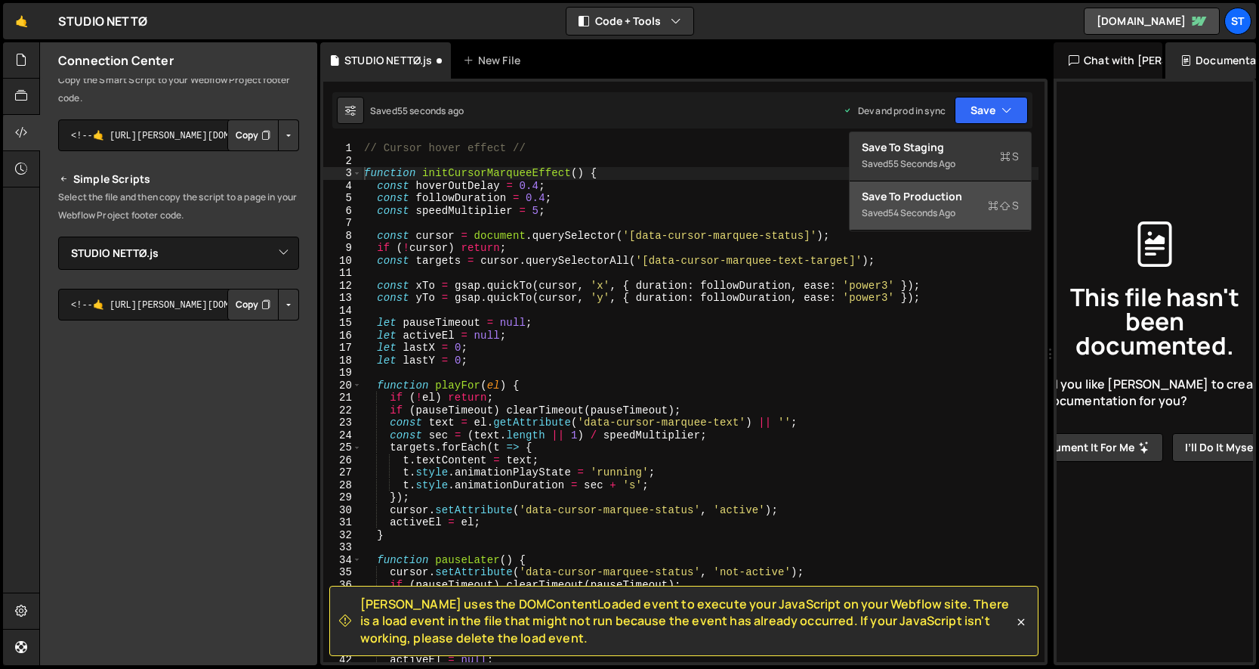
click at [954, 195] on div "Save to Production S" at bounding box center [940, 196] width 157 height 15
